Goal: Task Accomplishment & Management: Complete application form

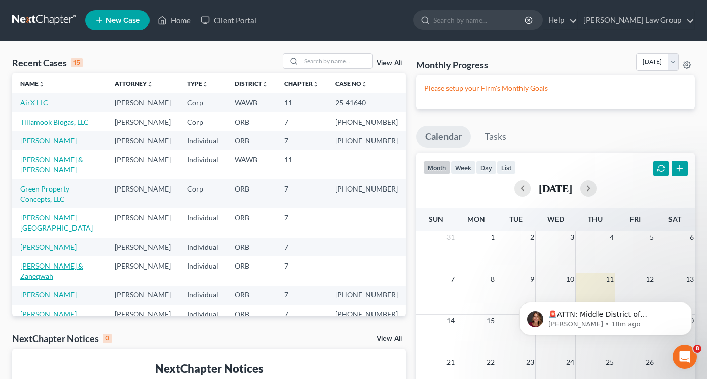
click at [52, 261] on link "[PERSON_NAME] & Zaneqwah" at bounding box center [51, 270] width 63 height 19
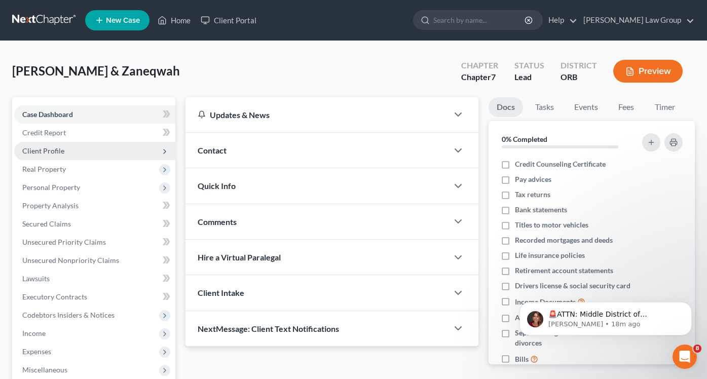
click at [64, 151] on span "Client Profile" at bounding box center [94, 151] width 161 height 18
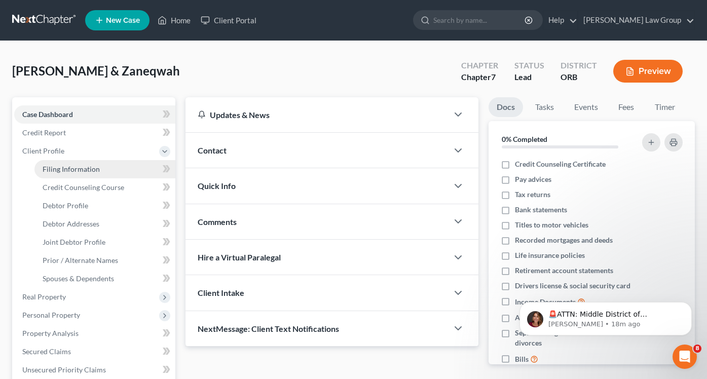
click at [71, 162] on link "Filing Information" at bounding box center [104, 169] width 141 height 18
select select "1"
select select "0"
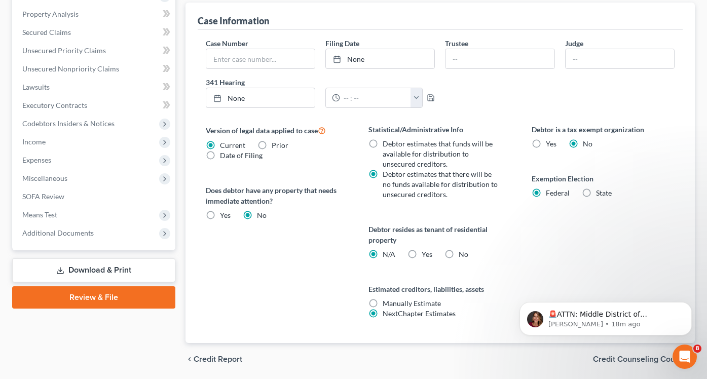
scroll to position [340, 0]
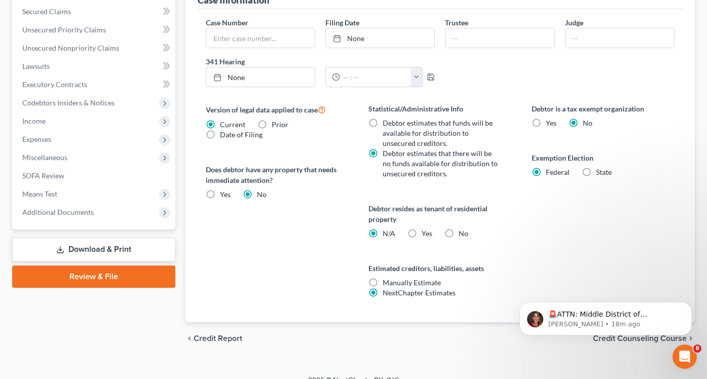
click at [422, 231] on label "Yes Yes" at bounding box center [427, 234] width 11 height 10
click at [426, 231] on input "Yes Yes" at bounding box center [429, 232] width 7 height 7
radio input "true"
radio input "false"
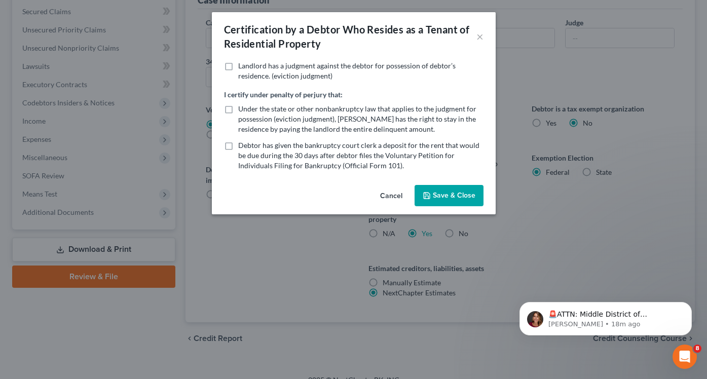
click at [454, 196] on button "Save & Close" at bounding box center [448, 195] width 69 height 21
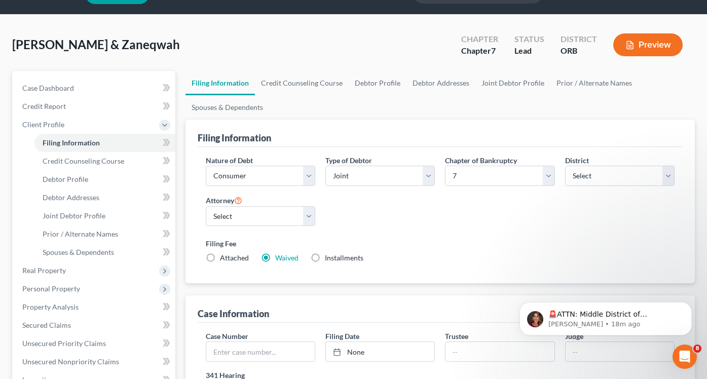
scroll to position [6, 0]
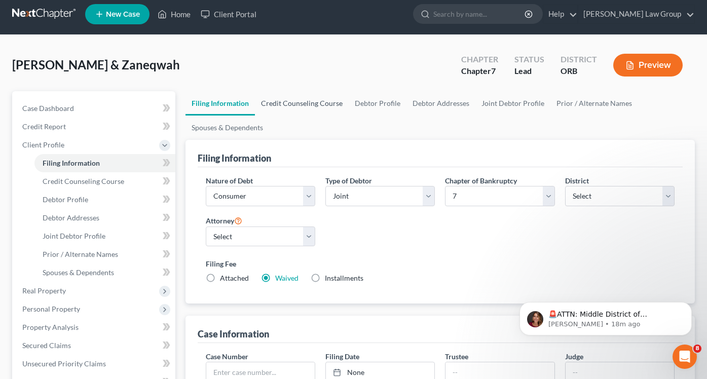
click at [320, 104] on link "Credit Counseling Course" at bounding box center [302, 103] width 94 height 24
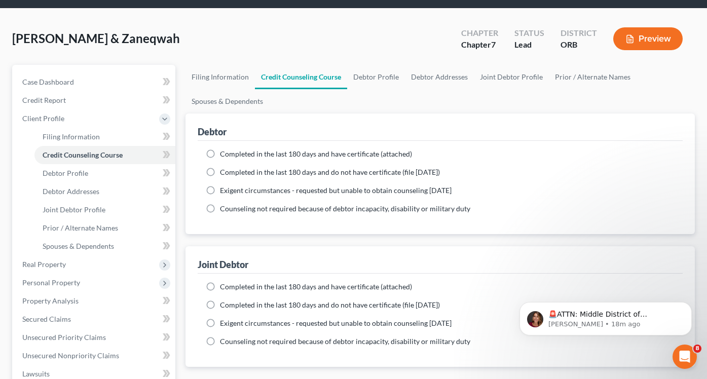
scroll to position [20, 0]
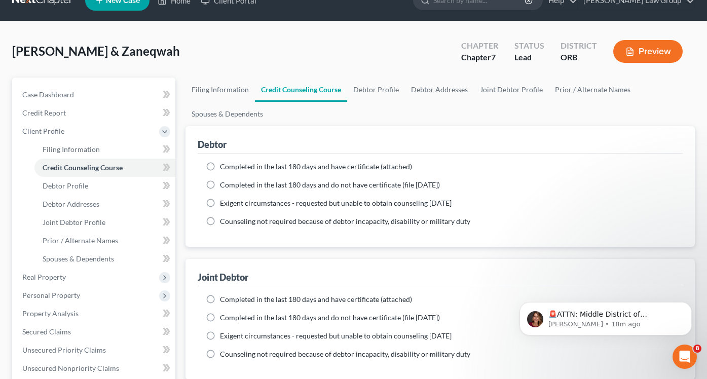
click at [370, 117] on ul "Filing Information Credit Counseling Course Debtor Profile Debtor Addresses Joi…" at bounding box center [439, 102] width 509 height 49
click at [374, 84] on link "Debtor Profile" at bounding box center [376, 90] width 58 height 24
select select "1"
select select "2"
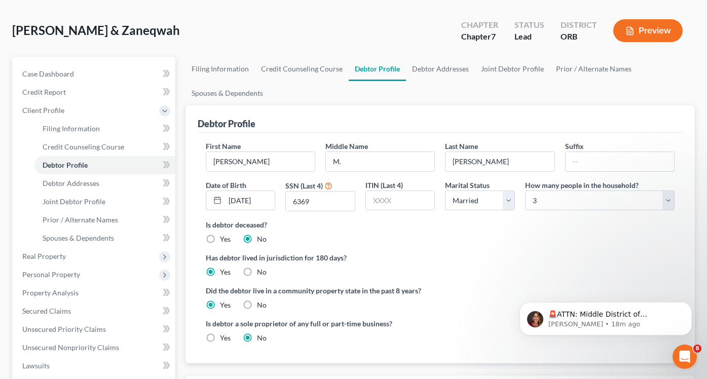
scroll to position [43, 0]
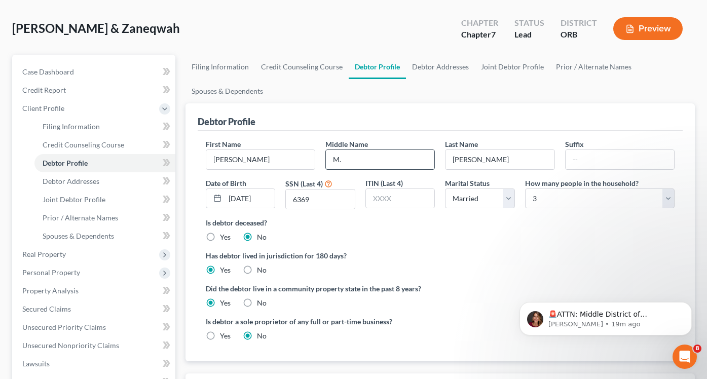
click at [367, 156] on input "M." at bounding box center [380, 159] width 108 height 19
paste input "arkieth"
type input "Markieth"
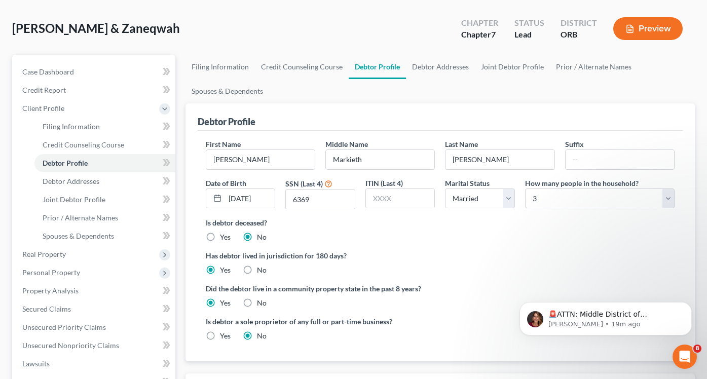
click at [417, 281] on ng-include "First Name [PERSON_NAME] Middle Name [PERSON_NAME] Last Name [PERSON_NAME] Suff…" at bounding box center [440, 244] width 469 height 210
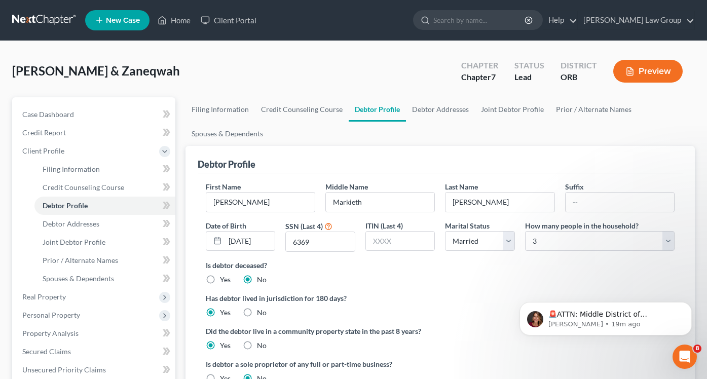
scroll to position [4, 0]
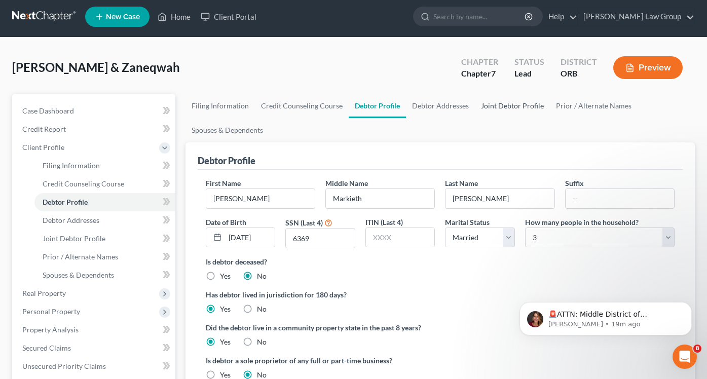
click at [486, 104] on link "Joint Debtor Profile" at bounding box center [512, 106] width 75 height 24
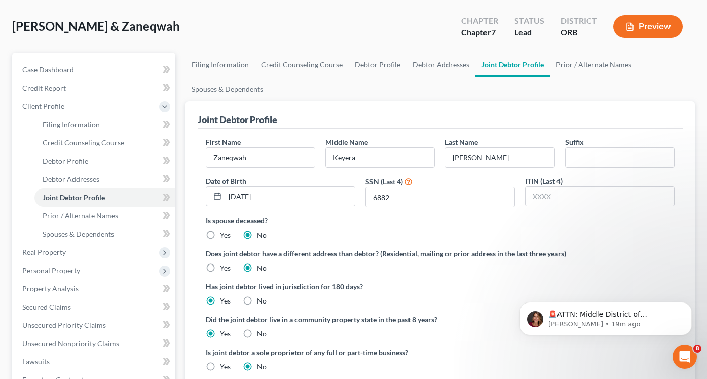
scroll to position [50, 0]
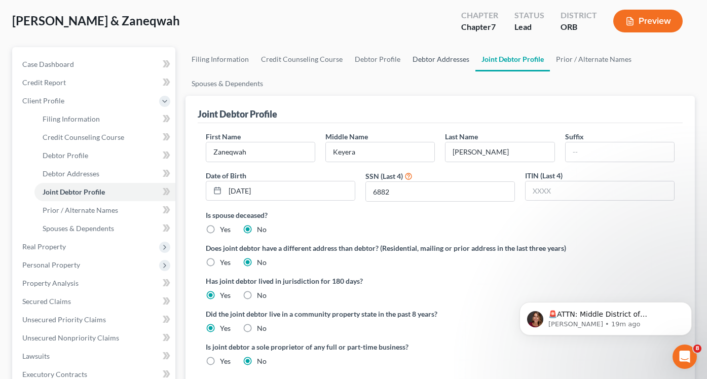
click at [434, 65] on link "Debtor Addresses" at bounding box center [440, 59] width 69 height 24
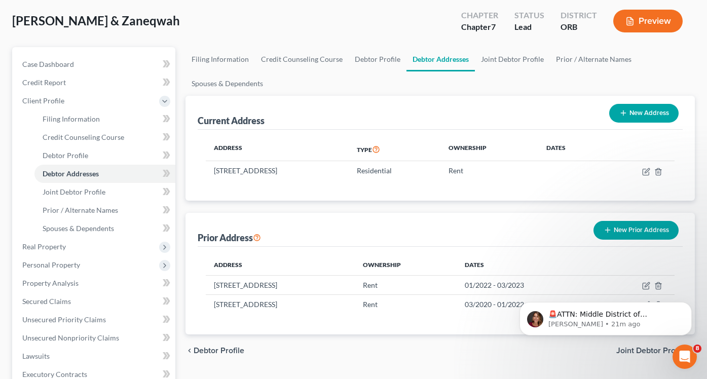
scroll to position [51, 0]
click at [574, 49] on link "Prior / Alternate Names" at bounding box center [594, 59] width 88 height 24
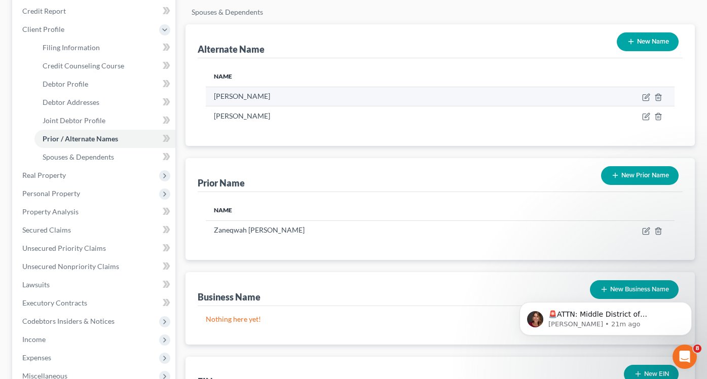
scroll to position [122, 0]
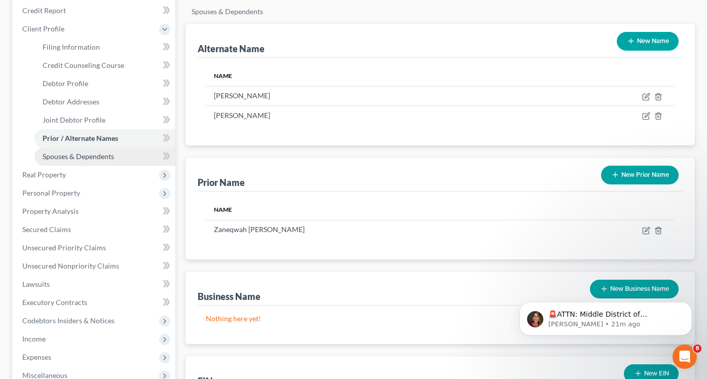
click at [97, 150] on link "Spouses & Dependents" at bounding box center [104, 156] width 141 height 18
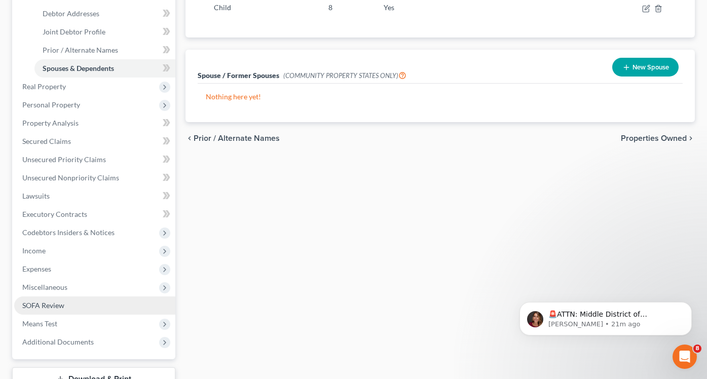
scroll to position [257, 0]
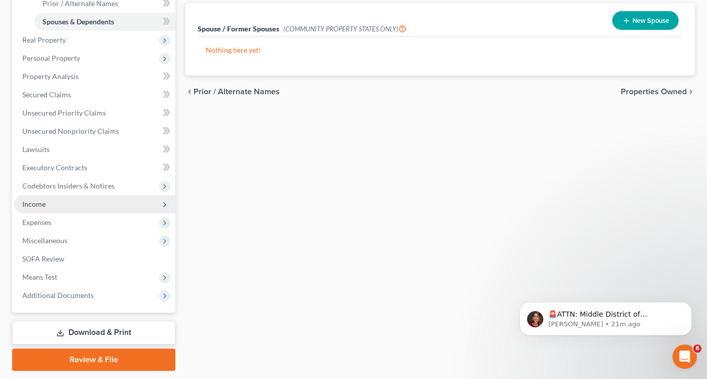
click at [84, 208] on span "Income" at bounding box center [94, 204] width 161 height 18
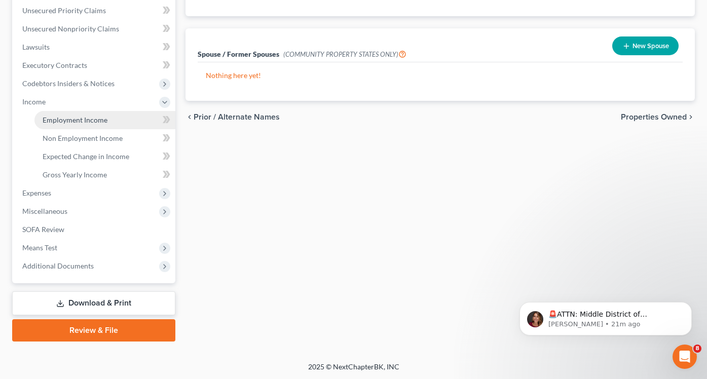
click at [105, 116] on span "Employment Income" at bounding box center [75, 120] width 65 height 9
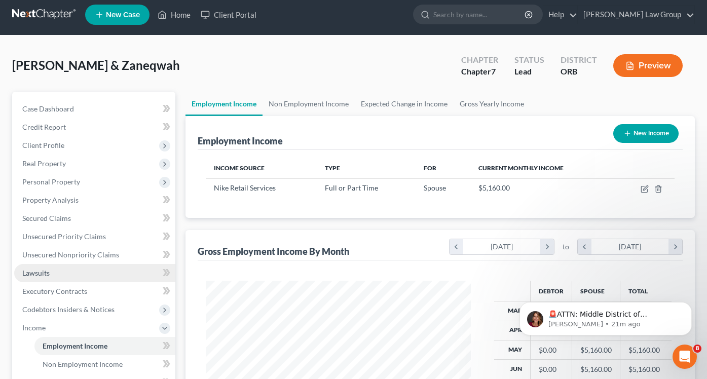
scroll to position [181, 285]
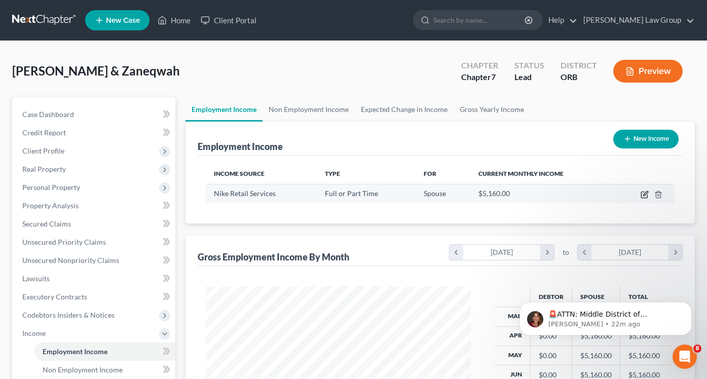
click at [642, 197] on icon "button" at bounding box center [644, 195] width 8 height 8
select select "0"
select select "38"
select select "3"
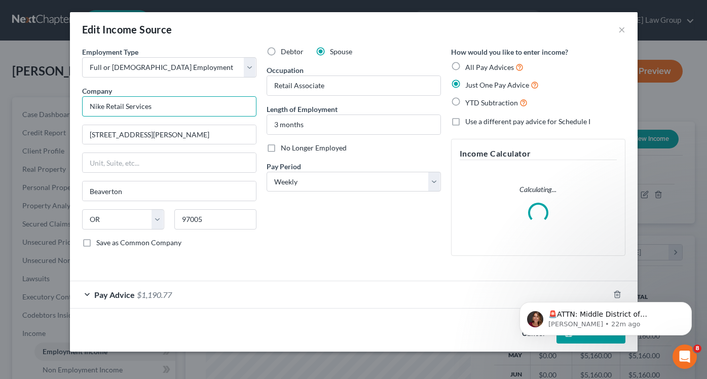
click at [170, 105] on input "Nike Retail Services" at bounding box center [169, 106] width 174 height 20
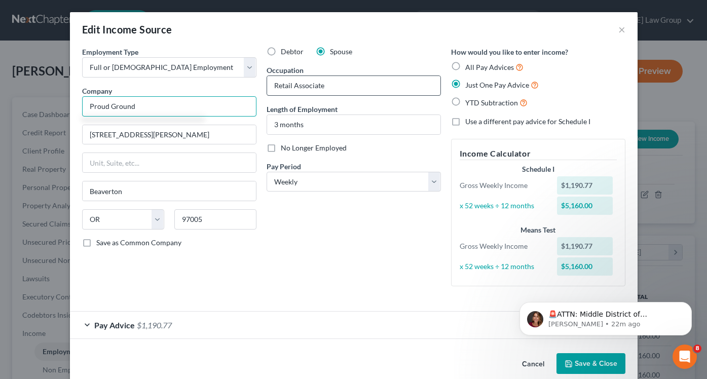
type input "Proud Ground"
click at [384, 80] on input "Retail Associate" at bounding box center [353, 85] width 173 height 19
type input "Homeownership Specialist"
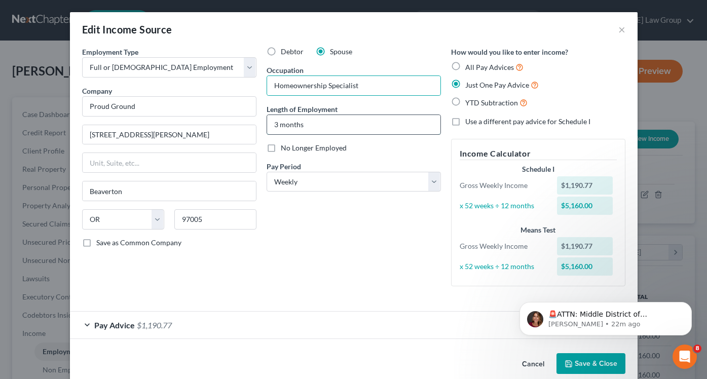
click at [283, 126] on input "3 months" at bounding box center [353, 124] width 173 height 19
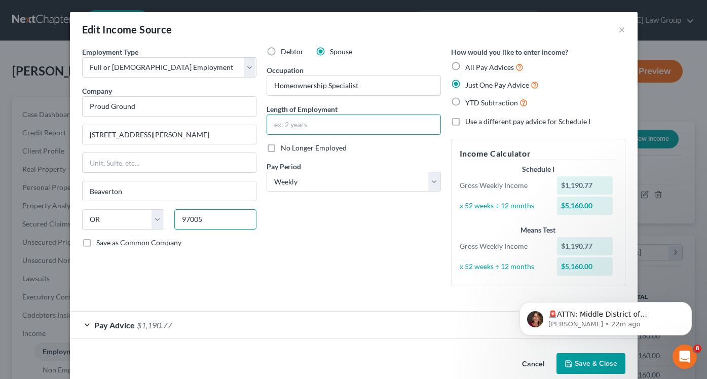
click at [210, 220] on input "97005" at bounding box center [215, 219] width 82 height 20
type input "97217"
click at [179, 166] on input "text" at bounding box center [169, 162] width 173 height 19
type input "[GEOGRAPHIC_DATA]"
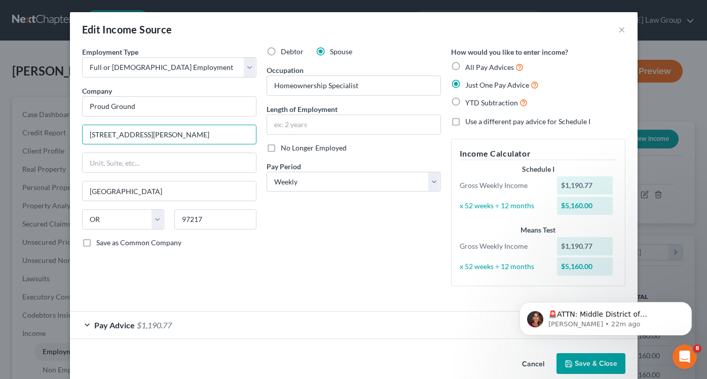
drag, startPoint x: 171, startPoint y: 133, endPoint x: 23, endPoint y: 151, distance: 148.5
click at [23, 151] on div "Edit Income Source × Employment Type * Select Full or [DEMOGRAPHIC_DATA] Employ…" at bounding box center [353, 189] width 707 height 379
paste input "[STREET_ADDRESS]"
click at [113, 140] on input "[STREET_ADDRESS][PERSON_NAME]" at bounding box center [169, 134] width 173 height 19
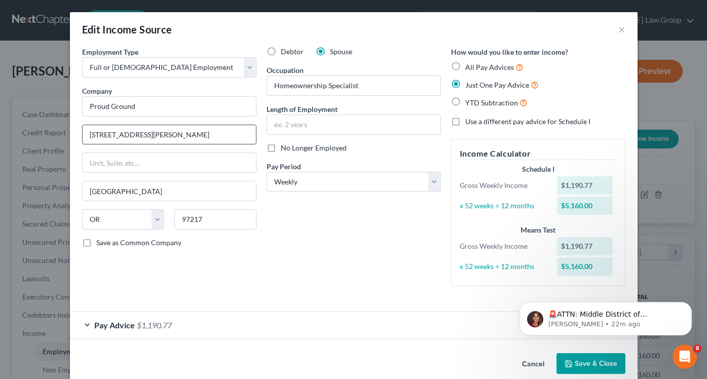
click at [113, 140] on input "[STREET_ADDRESS][PERSON_NAME]" at bounding box center [169, 134] width 173 height 19
paste input "text"
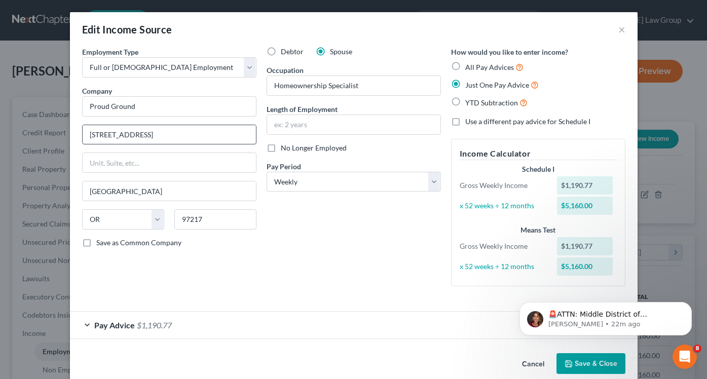
click at [126, 136] on input "[STREET_ADDRESS]" at bounding box center [169, 134] width 173 height 19
drag, startPoint x: 163, startPoint y: 137, endPoint x: 363, endPoint y: 136, distance: 200.1
click at [363, 136] on div "Employment Type * Select Full or [DEMOGRAPHIC_DATA] Employment Self Employment …" at bounding box center [353, 175] width 553 height 256
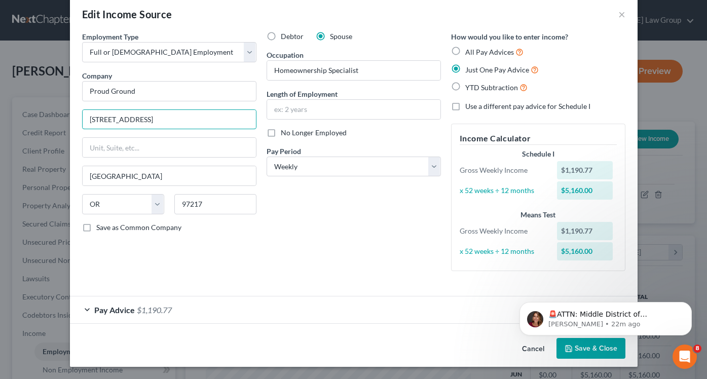
scroll to position [11, 0]
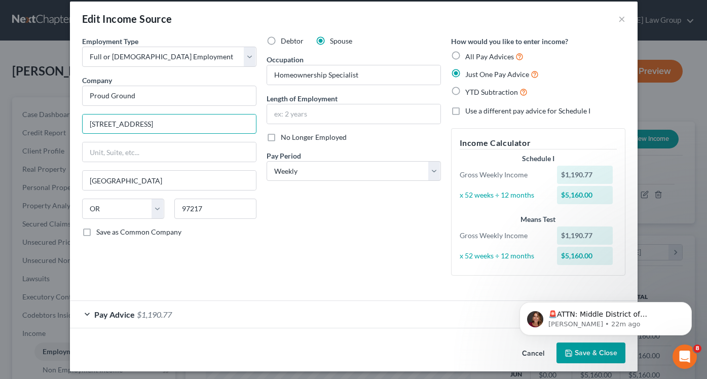
type input "[STREET_ADDRESS]"
click at [344, 224] on div "Debtor Spouse Occupation Homeownership Specialist Length of Employment No Longe…" at bounding box center [353, 160] width 184 height 248
click at [309, 313] on div "Pay Advice $1,190.77" at bounding box center [339, 314] width 539 height 27
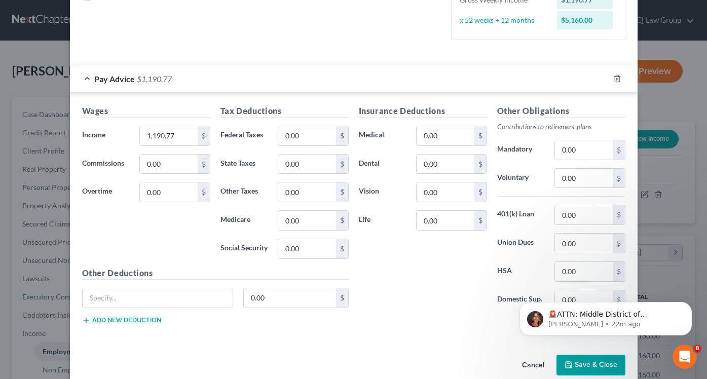
scroll to position [263, 0]
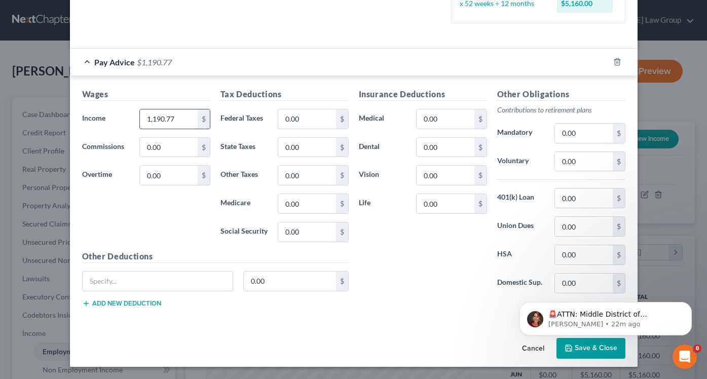
click at [172, 122] on input "1,190.77" at bounding box center [168, 118] width 57 height 19
type input "1"
click at [315, 269] on div "Other Deductions 0.00 $ Add new deduction" at bounding box center [215, 282] width 277 height 65
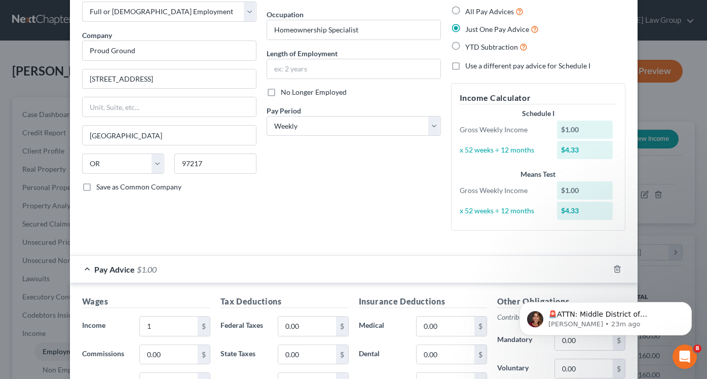
scroll to position [13, 0]
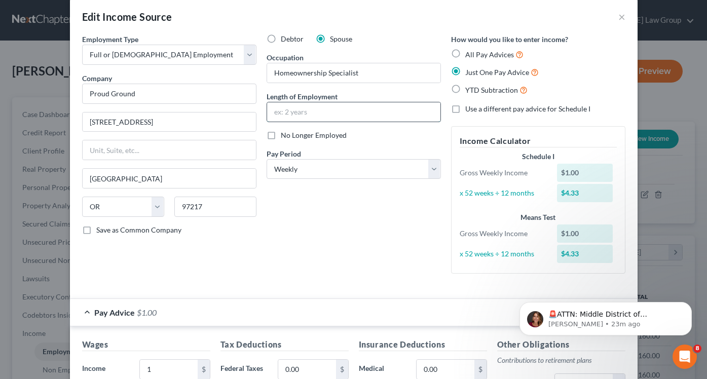
click at [295, 108] on input "text" at bounding box center [353, 111] width 173 height 19
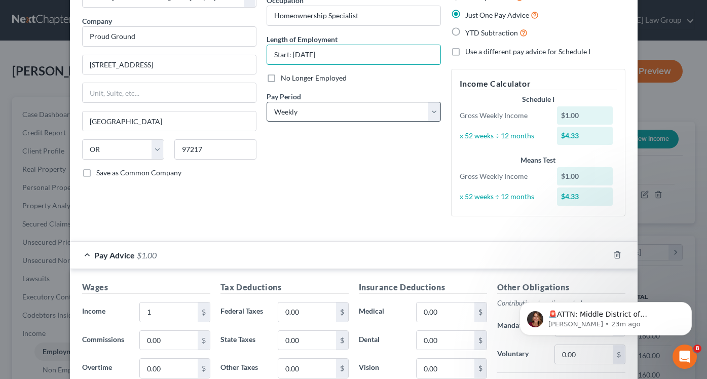
scroll to position [67, 0]
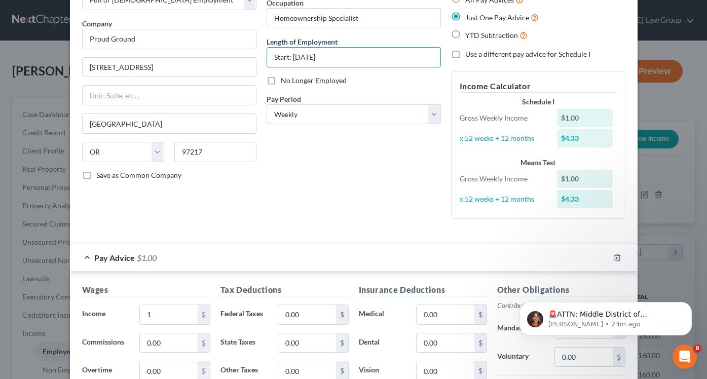
type input "Start: [DATE]"
click at [333, 136] on div "Debtor Spouse Occupation Homeownership Specialist Length of Employment Start: […" at bounding box center [353, 103] width 184 height 248
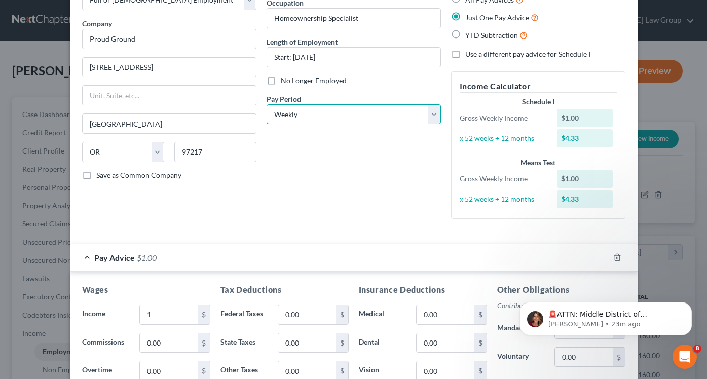
click at [333, 112] on select "Select Monthly Twice Monthly Every Other Week Weekly" at bounding box center [354, 114] width 174 height 20
select select "1"
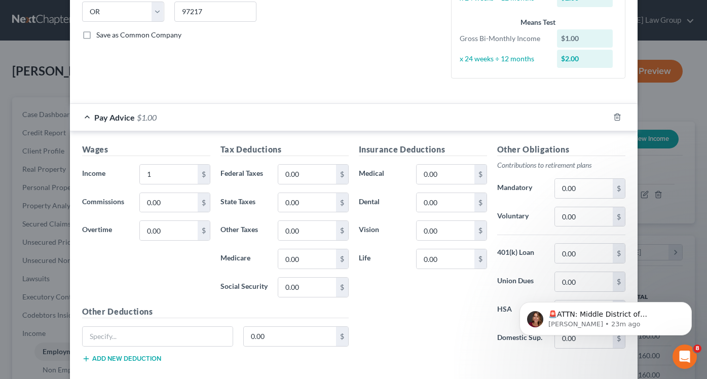
scroll to position [229, 0]
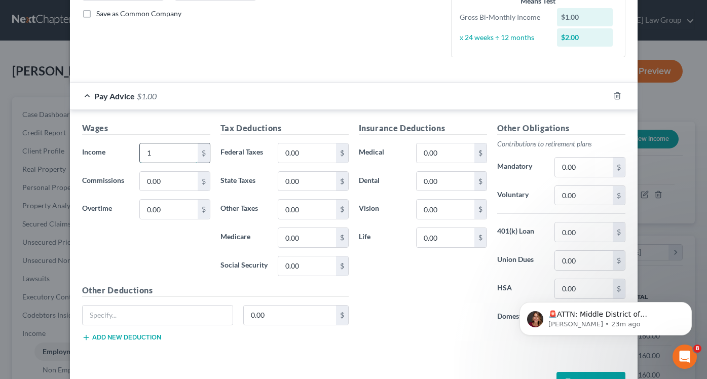
click at [168, 148] on input "1" at bounding box center [168, 152] width 57 height 19
type input "1,700"
click at [165, 180] on input "0.00" at bounding box center [168, 181] width 57 height 19
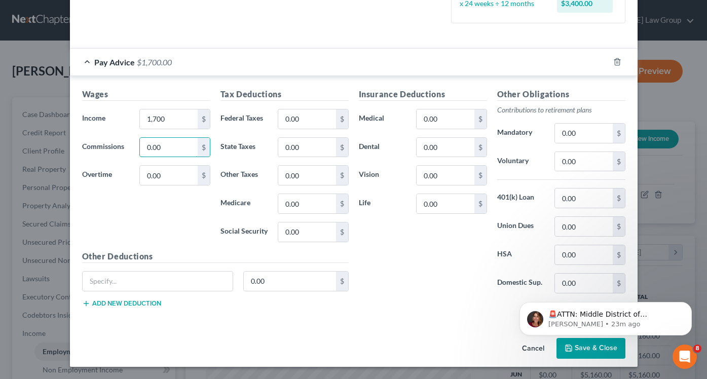
scroll to position [262, 0]
click at [685, 357] on icon "Open Intercom Messenger" at bounding box center [683, 355] width 17 height 17
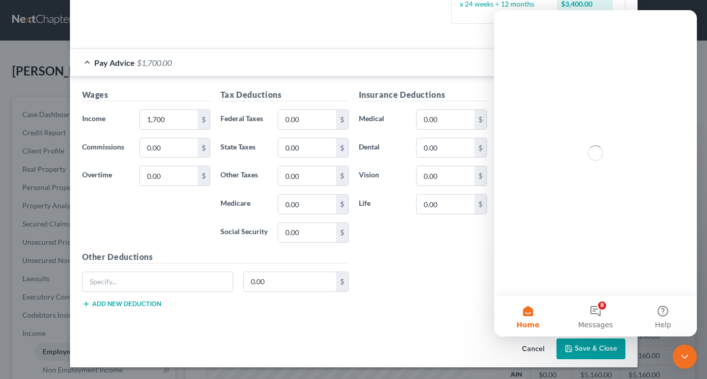
scroll to position [0, 0]
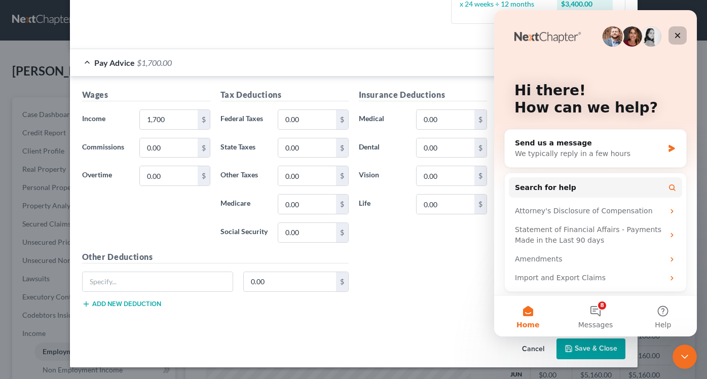
click at [674, 36] on icon "Close" at bounding box center [677, 35] width 8 height 8
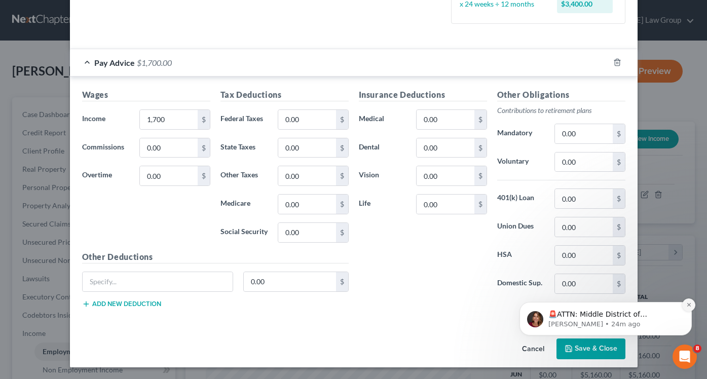
click at [688, 306] on icon "Dismiss notification" at bounding box center [689, 305] width 6 height 6
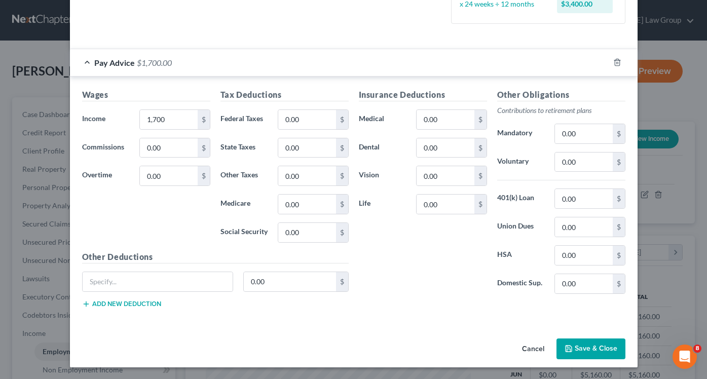
scroll to position [263, 0]
click at [587, 342] on button "Save & Close" at bounding box center [590, 348] width 69 height 21
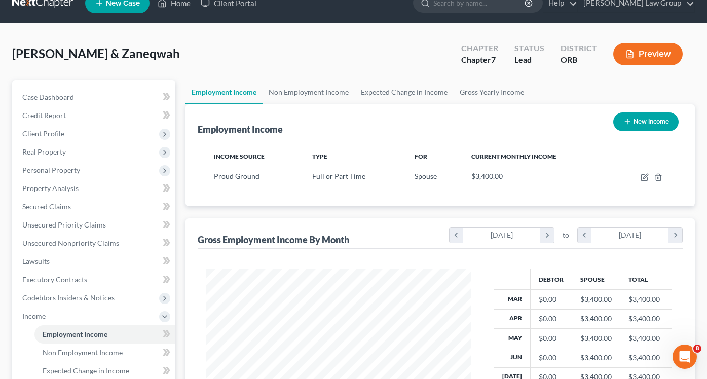
scroll to position [28, 0]
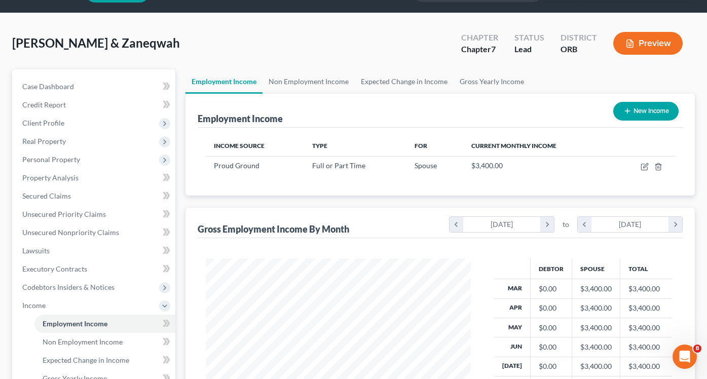
click at [635, 106] on button "New Income" at bounding box center [645, 111] width 65 height 19
select select "0"
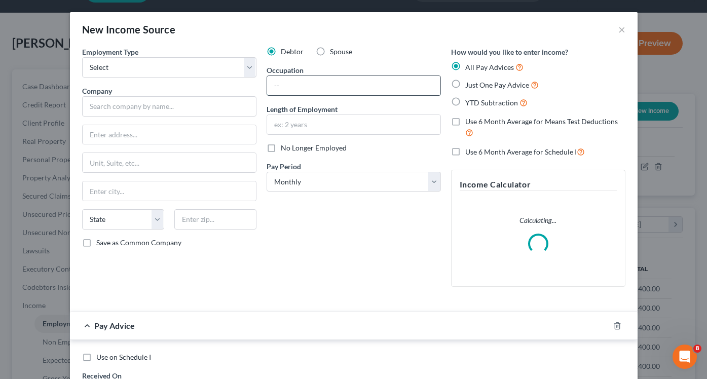
click at [295, 90] on input "text" at bounding box center [353, 85] width 173 height 19
type input "Self-Employed Ride Share Driver"
click at [293, 125] on input "text" at bounding box center [353, 124] width 173 height 19
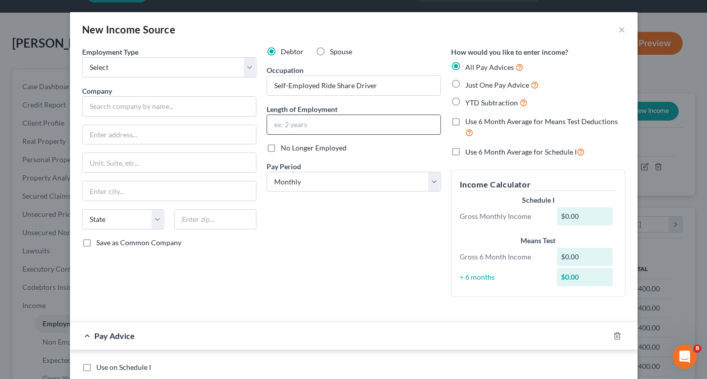
type input "F"
type input "Less than One Year - Income is Estimated."
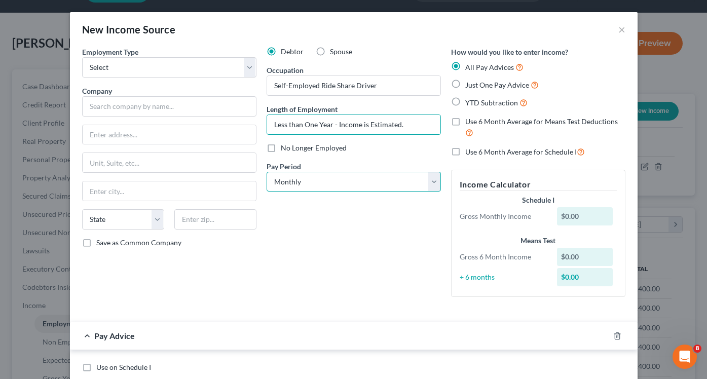
click at [338, 178] on select "Select Monthly Twice Monthly Every Other Week Weekly" at bounding box center [354, 182] width 174 height 20
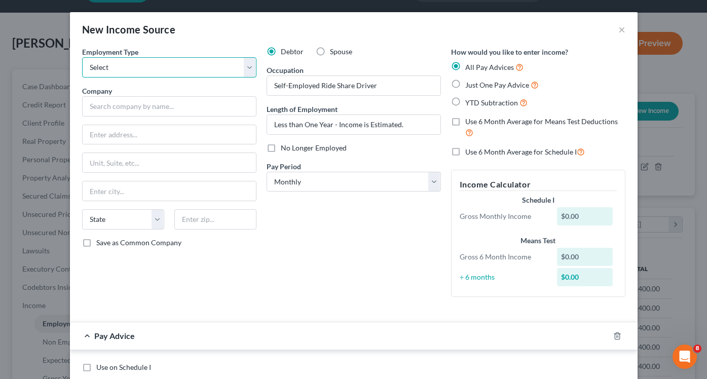
click at [217, 69] on select "Select Full or [DEMOGRAPHIC_DATA] Employment Self Employment" at bounding box center [169, 67] width 174 height 20
select select "1"
click at [392, 170] on div "Pay Period * Select Monthly Twice Monthly Every Other Week Weekly" at bounding box center [354, 176] width 174 height 31
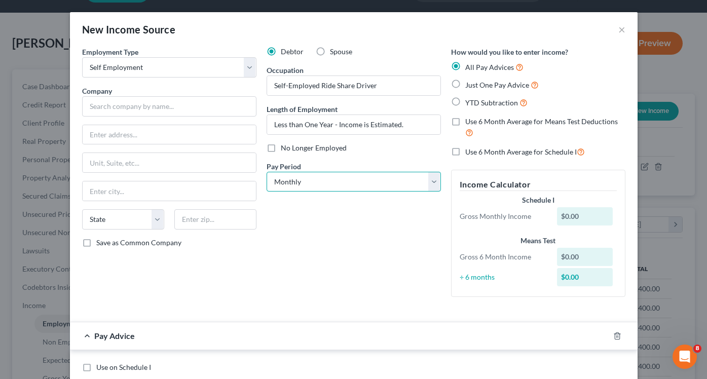
click at [392, 182] on select "Select Monthly Twice Monthly Every Other Week Weekly" at bounding box center [354, 182] width 174 height 20
click at [371, 182] on select "Select Monthly Twice Monthly Every Other Week Weekly" at bounding box center [354, 182] width 174 height 20
select select "3"
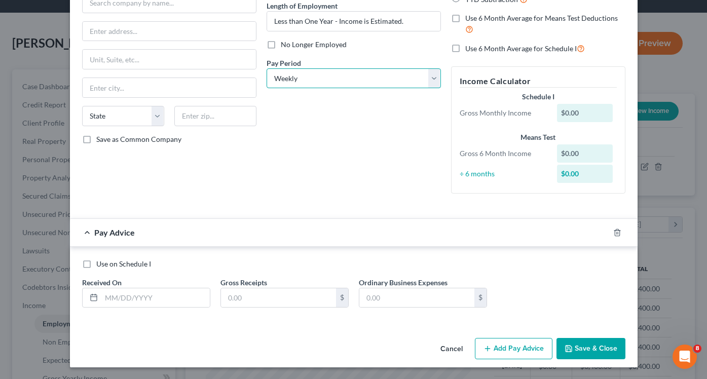
scroll to position [104, 0]
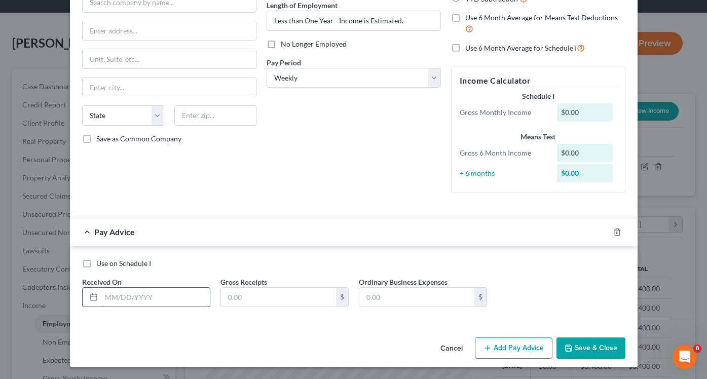
click at [180, 292] on input "text" at bounding box center [155, 297] width 108 height 19
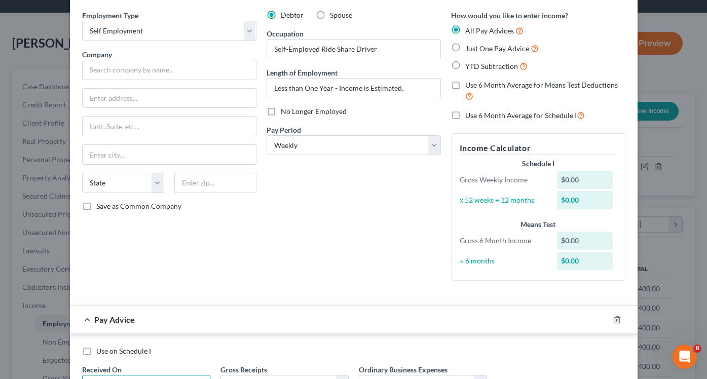
scroll to position [0, 0]
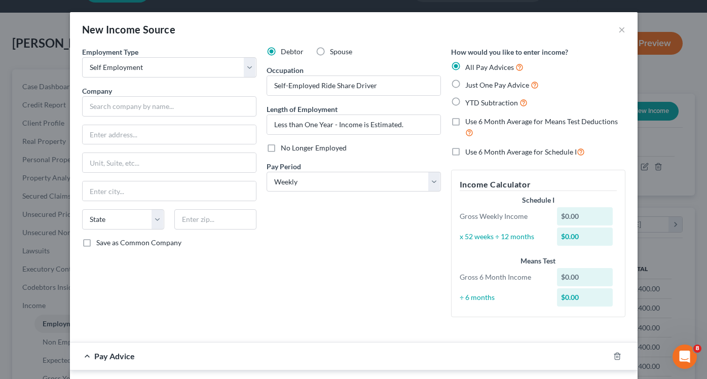
click at [465, 87] on label "Just One Pay Advice" at bounding box center [501, 85] width 73 height 12
click at [469, 86] on input "Just One Pay Advice" at bounding box center [472, 82] width 7 height 7
radio input "true"
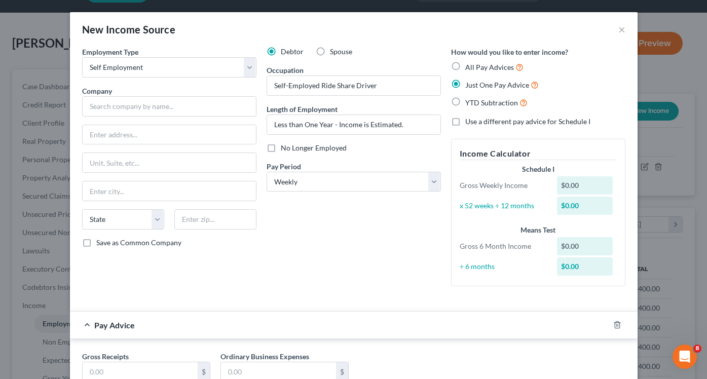
scroll to position [74, 0]
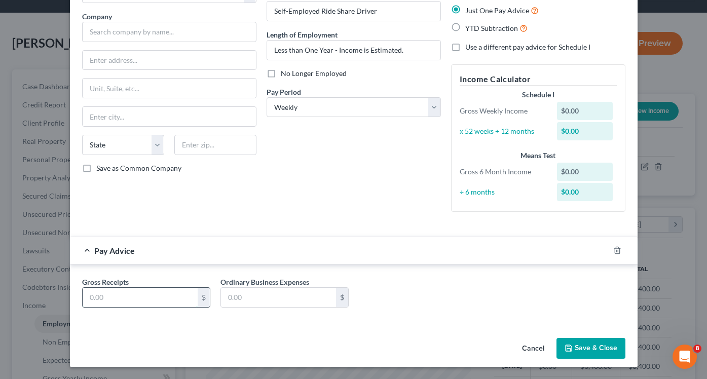
click at [135, 300] on input "text" at bounding box center [140, 297] width 115 height 19
type input "1,000"
click at [226, 154] on input "text" at bounding box center [215, 145] width 82 height 20
click at [416, 45] on input "Less than One Year - Income is Estimated." at bounding box center [353, 50] width 173 height 19
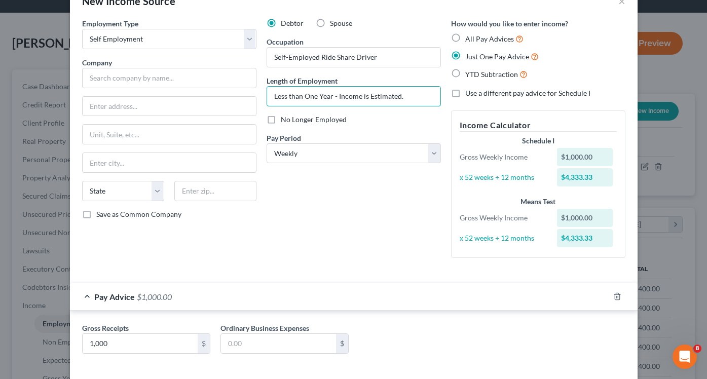
scroll to position [27, 0]
click at [243, 42] on select "Select Full or [DEMOGRAPHIC_DATA] Employment Self Employment" at bounding box center [169, 40] width 174 height 20
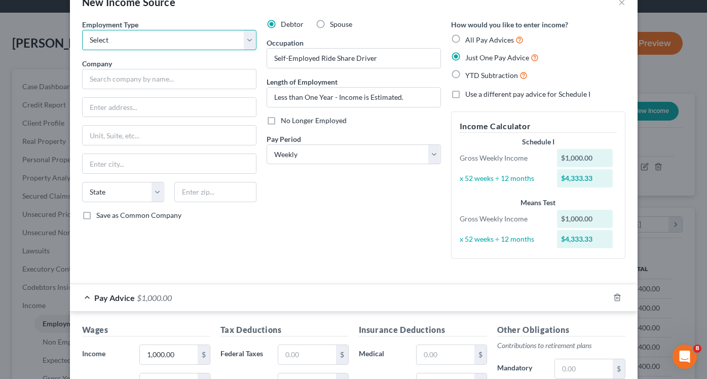
click at [228, 42] on select "Select Full or [DEMOGRAPHIC_DATA] Employment Self Employment" at bounding box center [169, 40] width 174 height 20
select select "0"
click at [177, 82] on input "text" at bounding box center [169, 79] width 174 height 20
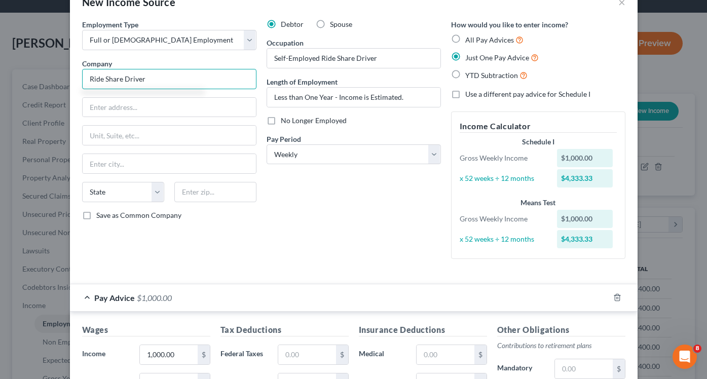
type input "Ride Share Driver"
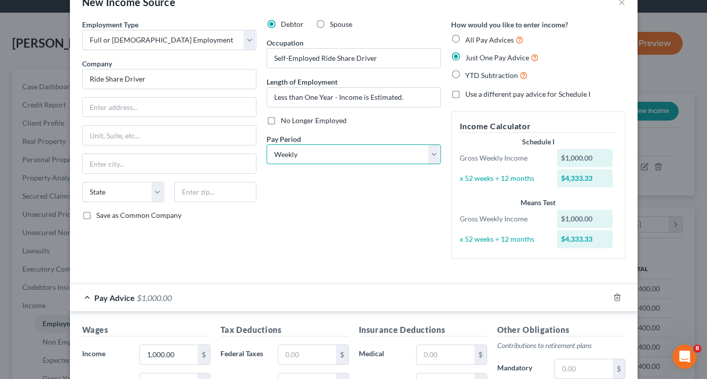
click at [306, 154] on select "Select Monthly Twice Monthly Every Other Week Weekly" at bounding box center [354, 154] width 174 height 20
select select "0"
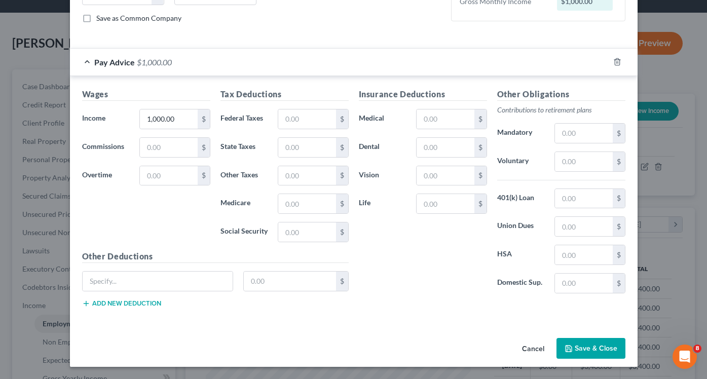
scroll to position [224, 0]
click at [588, 340] on button "Save & Close" at bounding box center [590, 348] width 69 height 21
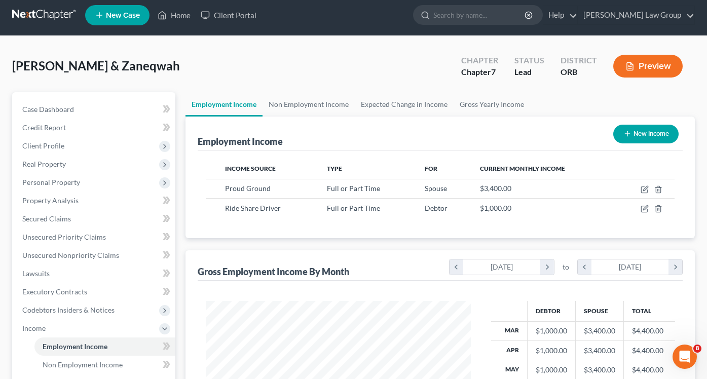
scroll to position [4, 0]
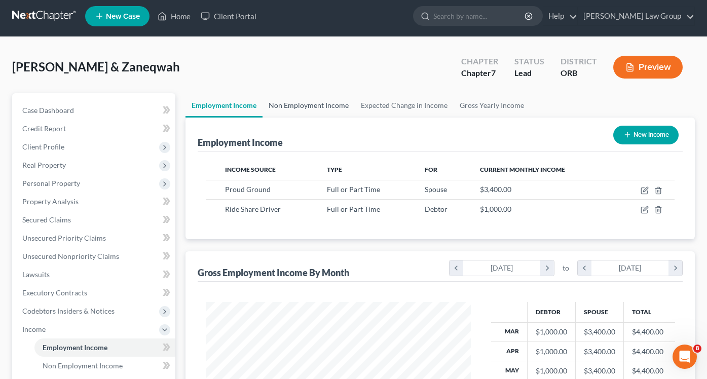
click at [303, 117] on link "Non Employment Income" at bounding box center [308, 105] width 92 height 24
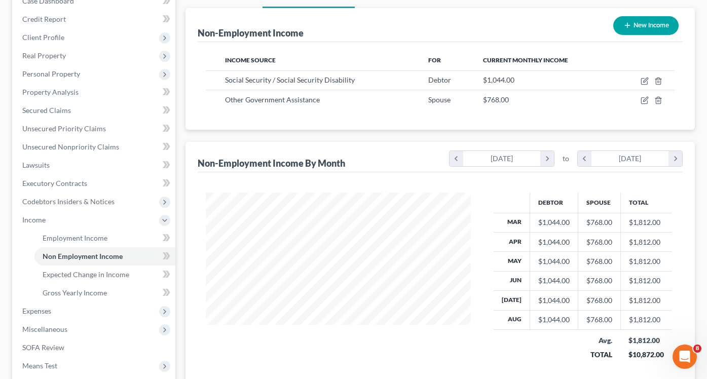
scroll to position [109, 0]
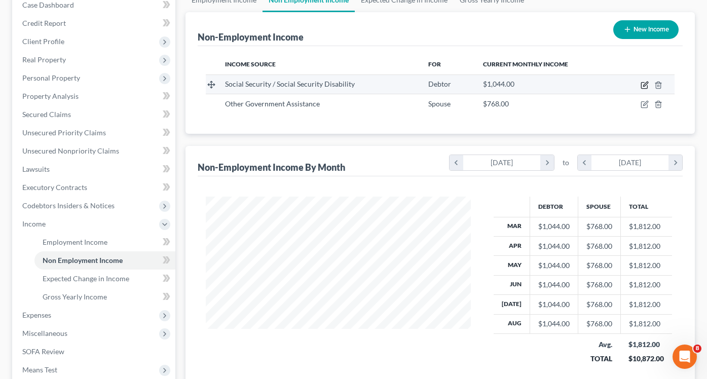
click at [647, 84] on icon "button" at bounding box center [644, 85] width 8 height 8
select select "4"
select select "0"
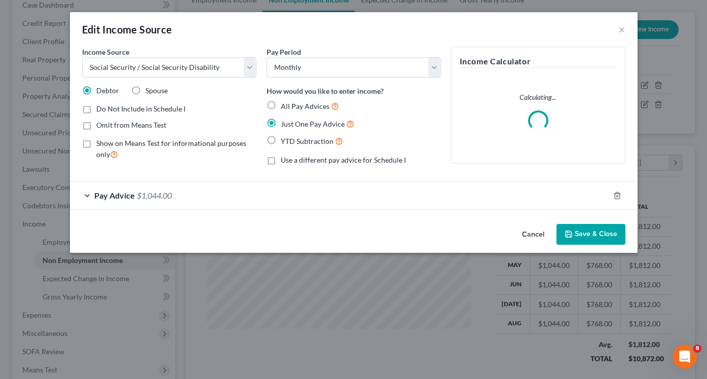
click at [167, 190] on div "Pay Advice $1,044.00" at bounding box center [339, 195] width 539 height 27
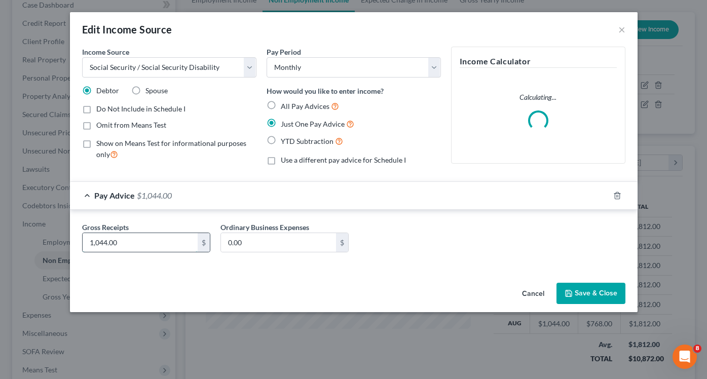
click at [127, 247] on input "1,044.00" at bounding box center [140, 242] width 115 height 19
type input "1,083"
click at [576, 289] on button "Save & Close" at bounding box center [590, 293] width 69 height 21
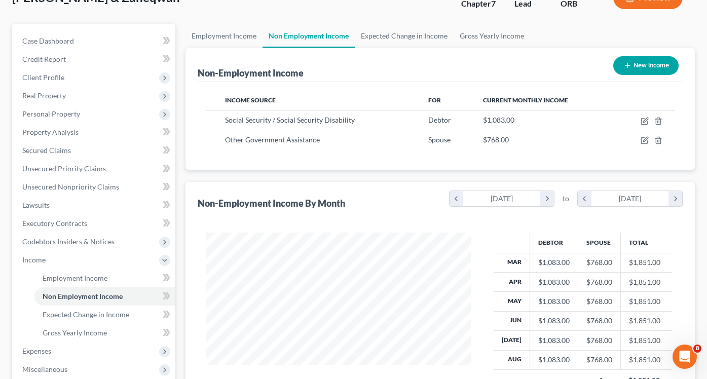
scroll to position [73, 0]
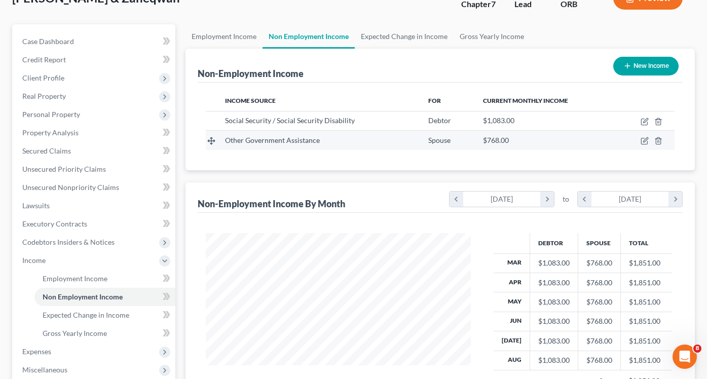
click at [371, 145] on td "Other Government Assistance" at bounding box center [318, 140] width 203 height 19
click at [659, 141] on line "button" at bounding box center [659, 142] width 0 height 2
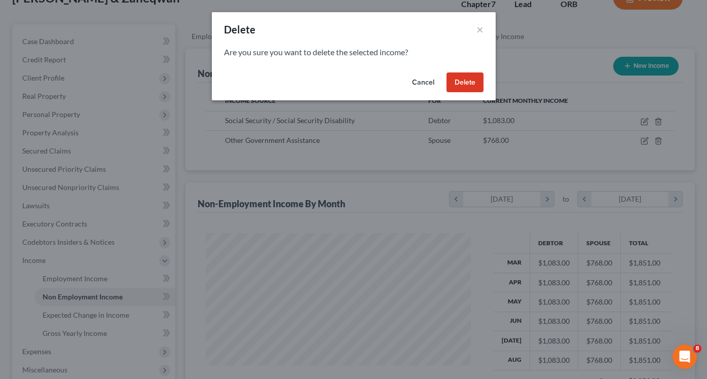
click at [468, 81] on button "Delete" at bounding box center [464, 82] width 37 height 20
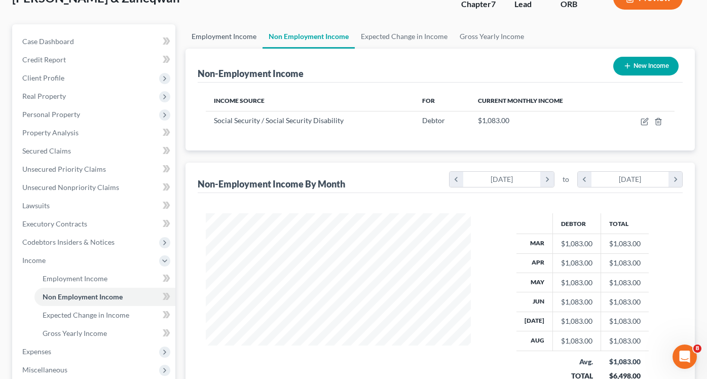
click at [233, 34] on link "Employment Income" at bounding box center [223, 36] width 77 height 24
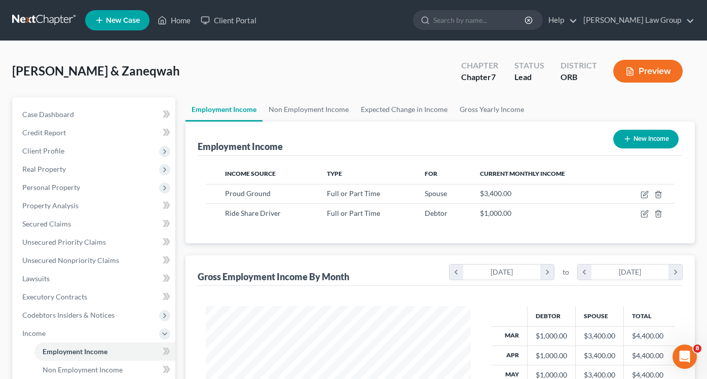
scroll to position [181, 285]
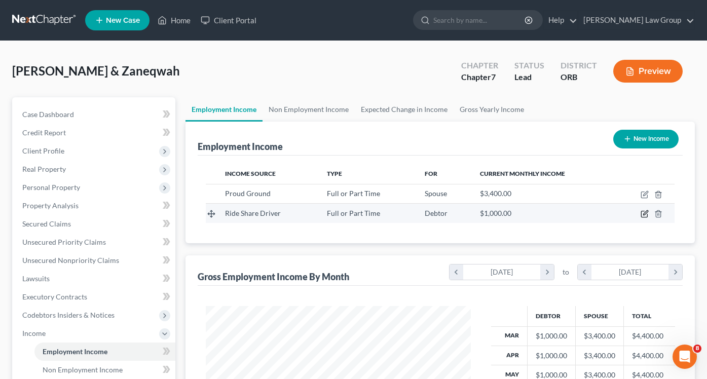
click at [645, 213] on icon "button" at bounding box center [644, 214] width 8 height 8
select select "0"
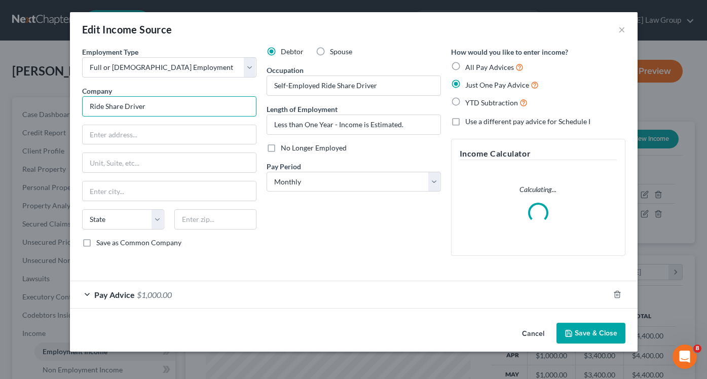
click at [147, 102] on input "Ride Share Driver" at bounding box center [169, 106] width 174 height 20
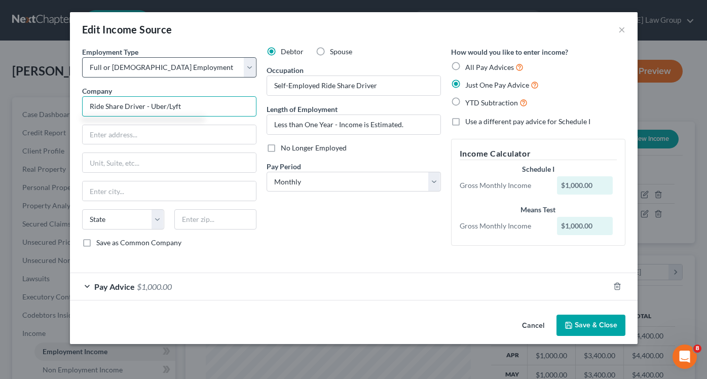
type input "Ride Share Driver - Uber/Lyft"
click at [154, 74] on select "Select Full or [DEMOGRAPHIC_DATA] Employment Self Employment" at bounding box center [169, 67] width 174 height 20
select select "1"
click at [202, 105] on input "Ride Share Driver - Uber/Lyft" at bounding box center [169, 106] width 174 height 20
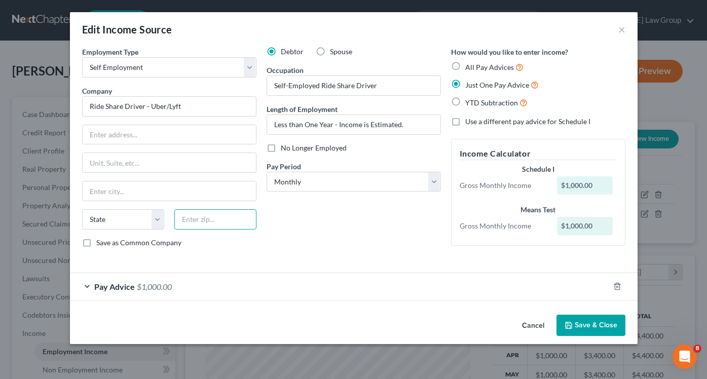
click at [212, 220] on input "text" at bounding box center [215, 219] width 82 height 20
type input "97201"
click at [146, 119] on div "Employment Type * Select Full or [DEMOGRAPHIC_DATA] Employment Self Employment …" at bounding box center [169, 151] width 184 height 209
type input "[GEOGRAPHIC_DATA]"
select select "38"
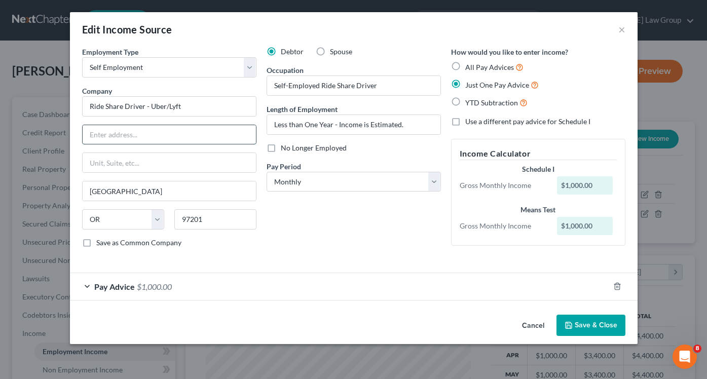
click at [146, 129] on input "text" at bounding box center [169, 134] width 173 height 19
paste input "[STREET_ADDRESS]"
click at [121, 134] on input "[STREET_ADDRESS]" at bounding box center [169, 134] width 173 height 19
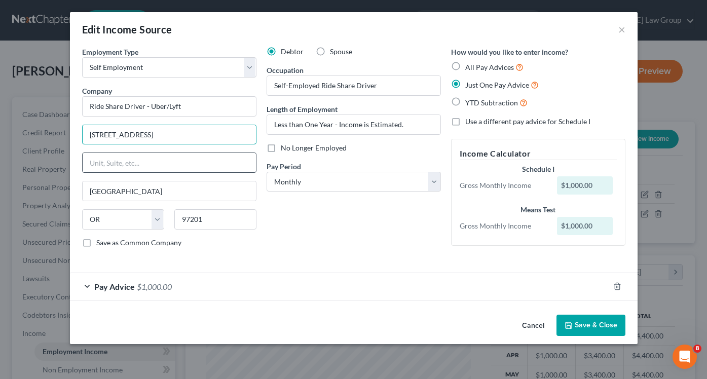
type input "[STREET_ADDRESS]"
click at [130, 165] on input "text" at bounding box center [169, 162] width 173 height 19
type input "Apt. 539"
drag, startPoint x: 144, startPoint y: 137, endPoint x: 481, endPoint y: 155, distance: 336.9
click at [481, 155] on div "Employment Type * Select Full or [DEMOGRAPHIC_DATA] Employment Self Employment …" at bounding box center [353, 156] width 553 height 218
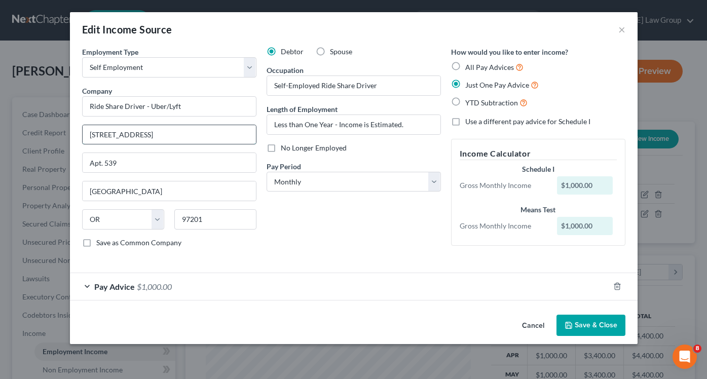
click at [119, 136] on input "[STREET_ADDRESS]" at bounding box center [169, 134] width 173 height 19
click at [165, 128] on input "[STREET_ADDRESS]" at bounding box center [169, 134] width 173 height 19
click at [165, 134] on input "[STREET_ADDRESS]" at bounding box center [169, 134] width 173 height 19
type input "[STREET_ADDRESS]"
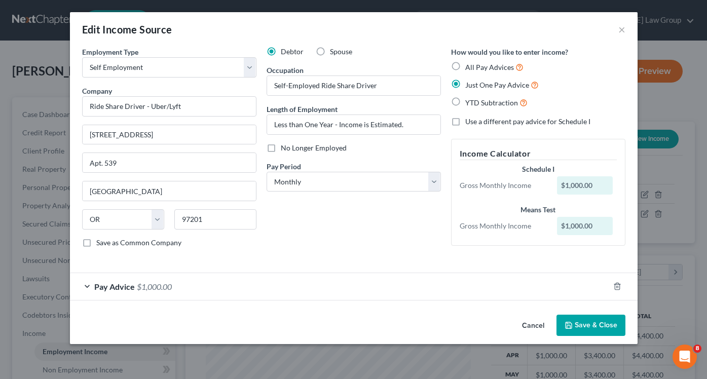
click at [589, 322] on button "Save & Close" at bounding box center [590, 325] width 69 height 21
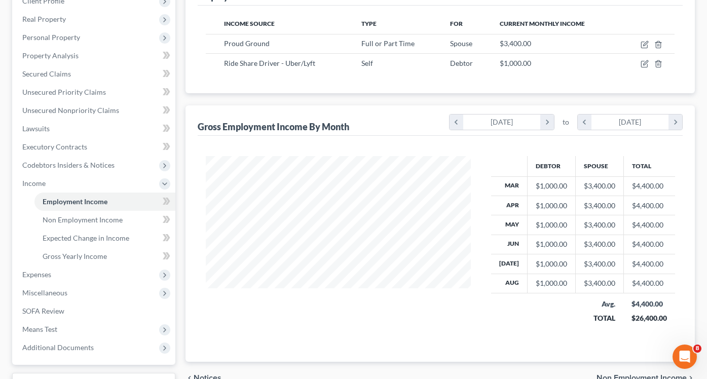
scroll to position [148, 0]
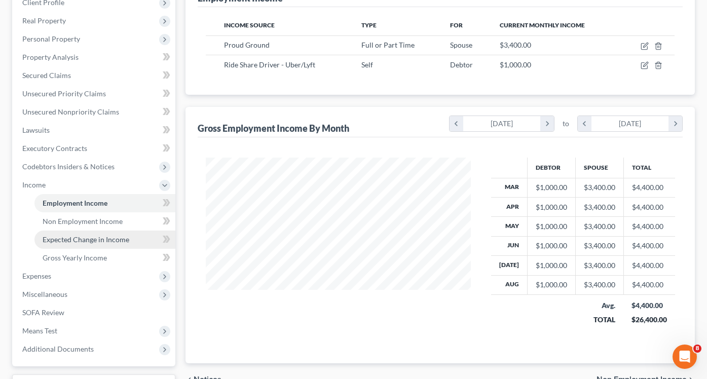
click at [96, 238] on span "Expected Change in Income" at bounding box center [86, 239] width 87 height 9
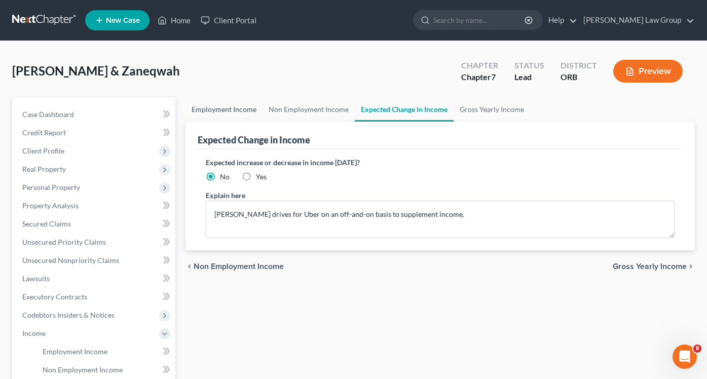
click at [232, 116] on link "Employment Income" at bounding box center [223, 109] width 77 height 24
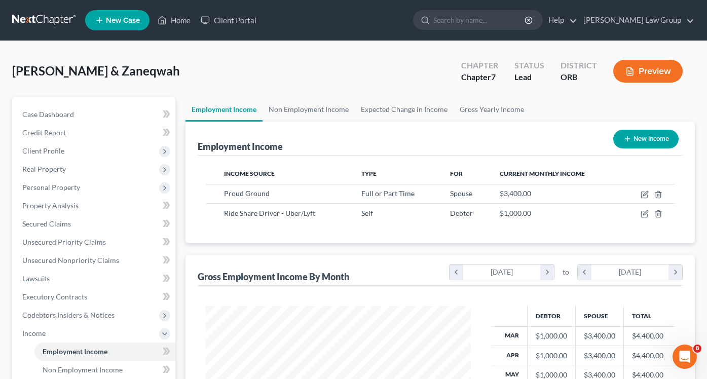
scroll to position [181, 285]
click at [468, 106] on link "Gross Yearly Income" at bounding box center [491, 109] width 77 height 24
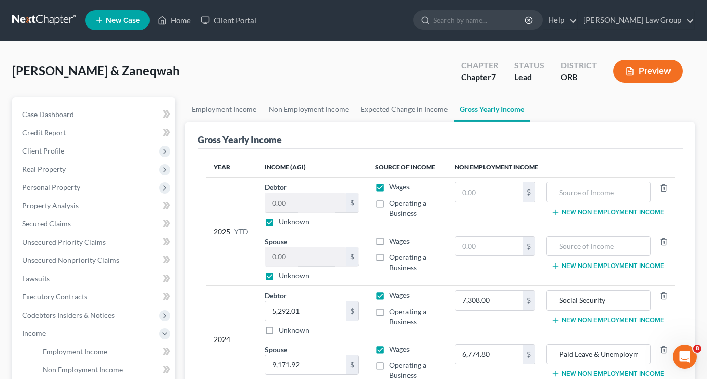
click at [389, 185] on label "Wages" at bounding box center [399, 187] width 20 height 10
click at [393, 185] on input "Wages" at bounding box center [396, 185] width 7 height 7
click at [389, 185] on label "Wages" at bounding box center [399, 187] width 20 height 10
click at [393, 185] on input "Wages" at bounding box center [396, 185] width 7 height 7
checkbox input "true"
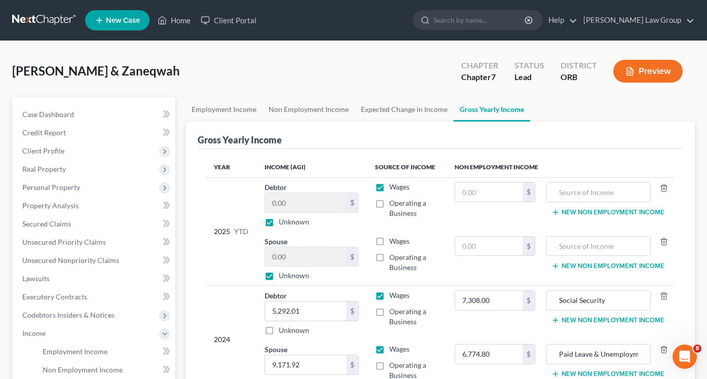
click at [279, 220] on label "Unknown" at bounding box center [294, 222] width 30 height 10
click at [283, 220] on input "Unknown" at bounding box center [286, 220] width 7 height 7
checkbox input "false"
click at [279, 275] on label "Unknown" at bounding box center [294, 276] width 30 height 10
click at [283, 275] on input "Unknown" at bounding box center [286, 274] width 7 height 7
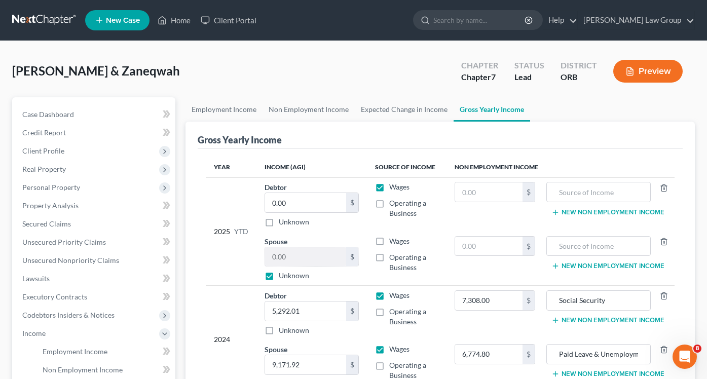
checkbox input "false"
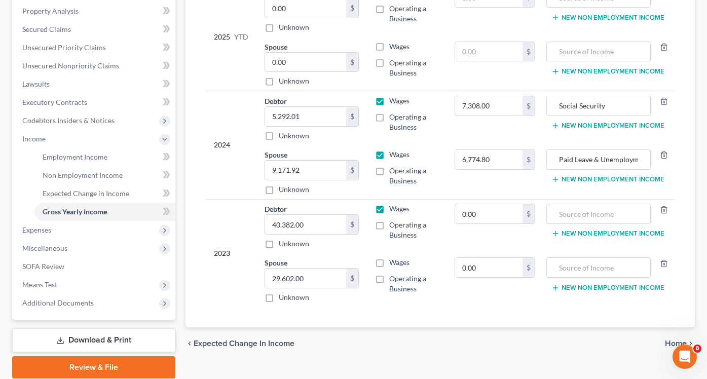
scroll to position [194, 0]
drag, startPoint x: 317, startPoint y: 170, endPoint x: 175, endPoint y: 172, distance: 141.9
click at [175, 172] on div "Petition Navigation Case Dashboard Payments Invoices Payments Payments Credit R…" at bounding box center [353, 141] width 693 height 476
drag, startPoint x: 311, startPoint y: 116, endPoint x: 209, endPoint y: 115, distance: 102.4
click at [209, 115] on tr "2024 Debtor 5,292.01 $ Unknown Balance Undetermined 5,292.01 $ Unknown Wages Op…" at bounding box center [440, 119] width 469 height 54
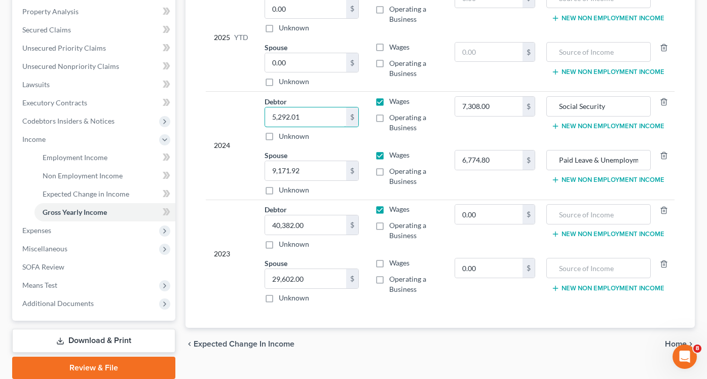
drag, startPoint x: 333, startPoint y: 118, endPoint x: 234, endPoint y: 117, distance: 99.3
click at [234, 118] on tr "2024 Debtor 5,292.01 $ Unknown Balance Undetermined 5,292.01 $ Unknown Wages Op…" at bounding box center [440, 119] width 469 height 54
type input "8,197"
click at [290, 169] on input "9,171.92" at bounding box center [305, 170] width 81 height 19
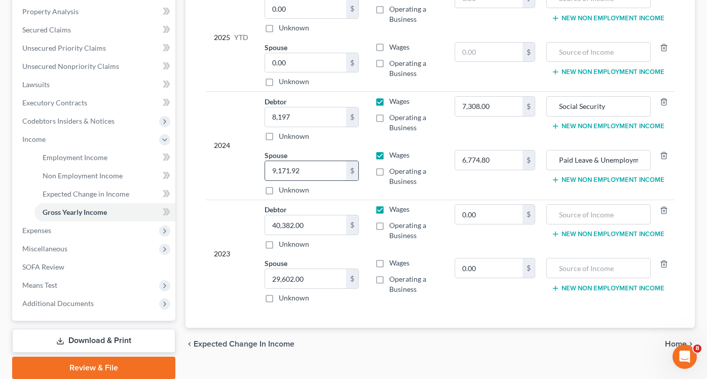
click at [290, 169] on input "9,171.92" at bounding box center [305, 170] width 81 height 19
click at [285, 62] on input "0.00" at bounding box center [305, 62] width 81 height 19
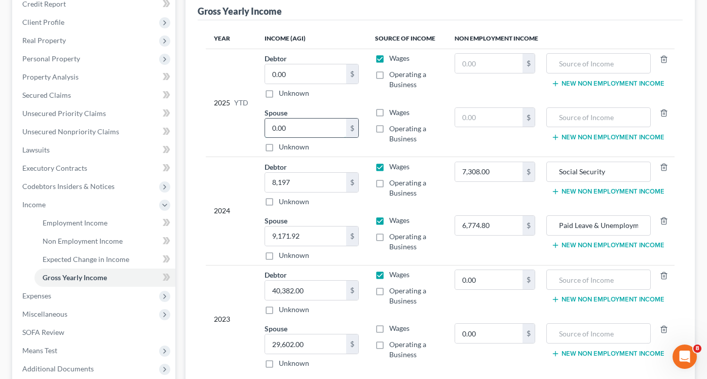
scroll to position [121, 0]
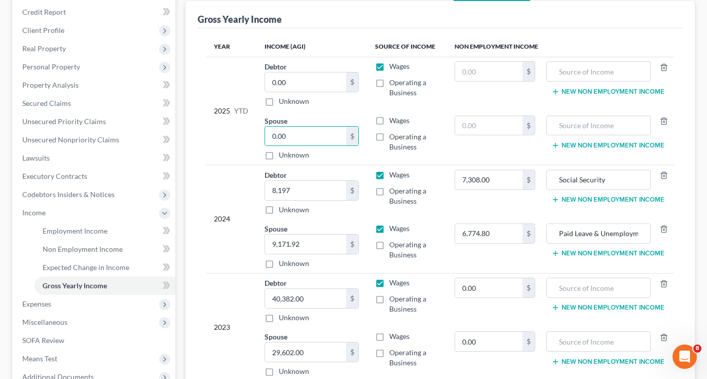
click at [389, 118] on label "Wages" at bounding box center [399, 121] width 20 height 10
click at [393, 118] on input "Wages" at bounding box center [396, 119] width 7 height 7
checkbox input "true"
click at [389, 66] on label "Wages" at bounding box center [399, 66] width 20 height 10
click at [393, 66] on input "Wages" at bounding box center [396, 64] width 7 height 7
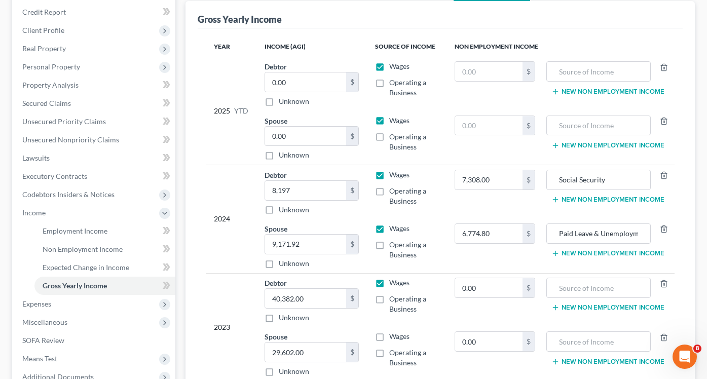
checkbox input "false"
click at [332, 131] on input "0.00" at bounding box center [305, 136] width 81 height 19
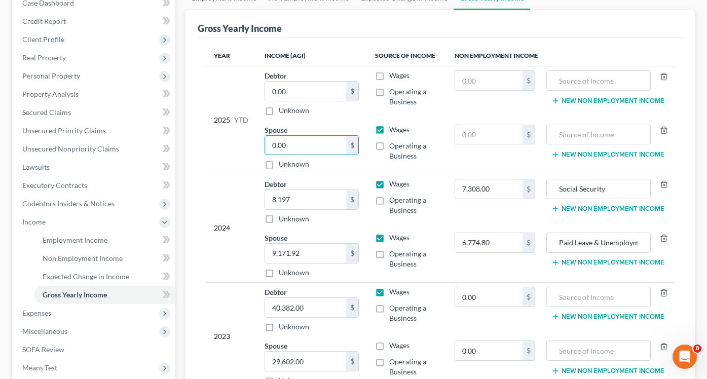
scroll to position [116, 0]
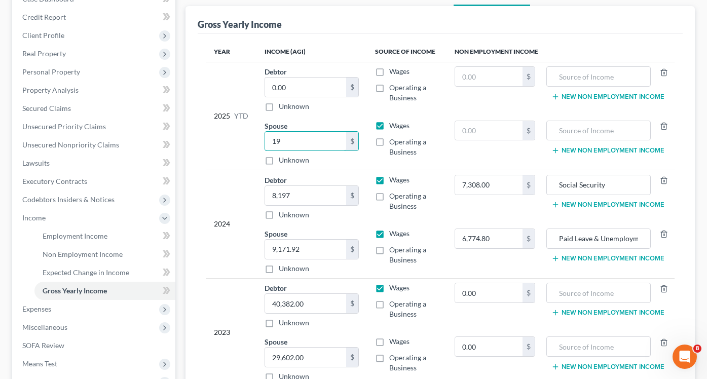
type input "1"
click at [279, 109] on label "Unknown" at bounding box center [294, 106] width 30 height 10
click at [283, 108] on input "Unknown" at bounding box center [286, 104] width 7 height 7
checkbox input "true"
click at [279, 156] on label "Unknown" at bounding box center [294, 160] width 30 height 10
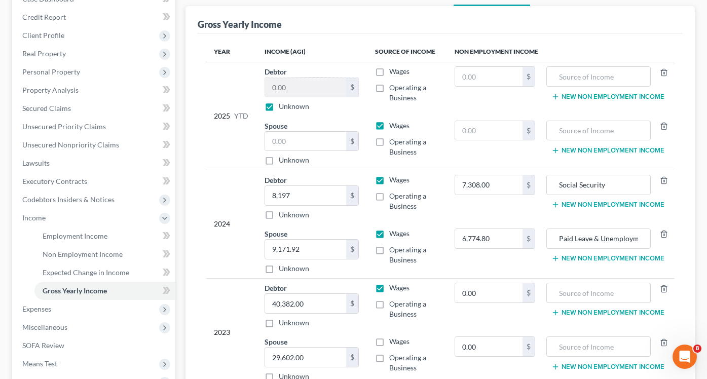
click at [283, 156] on input "Unknown" at bounding box center [286, 158] width 7 height 7
checkbox input "true"
type input "0.00"
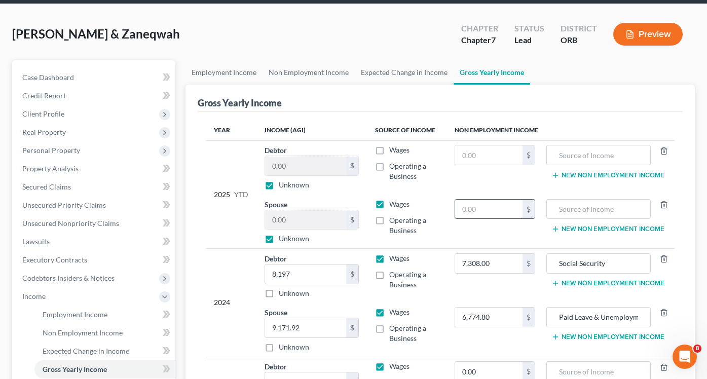
scroll to position [33, 0]
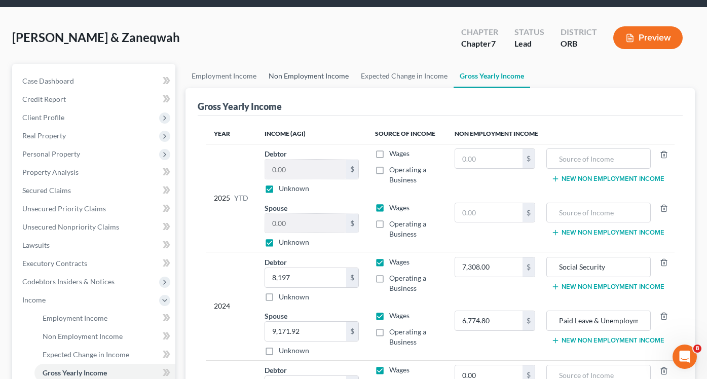
click at [311, 75] on link "Non Employment Income" at bounding box center [308, 76] width 92 height 24
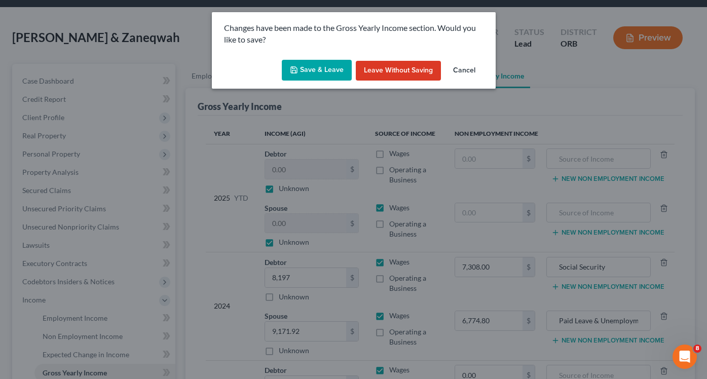
click at [333, 75] on button "Save & Leave" at bounding box center [317, 70] width 70 height 21
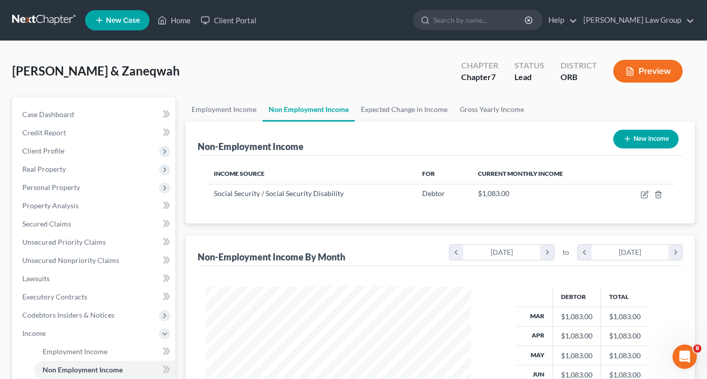
scroll to position [181, 285]
click at [500, 112] on link "Gross Yearly Income" at bounding box center [491, 109] width 77 height 24
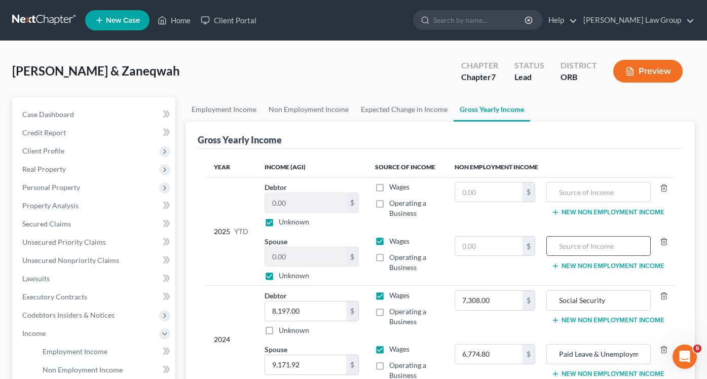
click at [561, 238] on input "text" at bounding box center [598, 246] width 93 height 19
click at [565, 194] on input "text" at bounding box center [598, 191] width 93 height 19
type input "Social Security"
click at [505, 195] on input "text" at bounding box center [488, 191] width 67 height 19
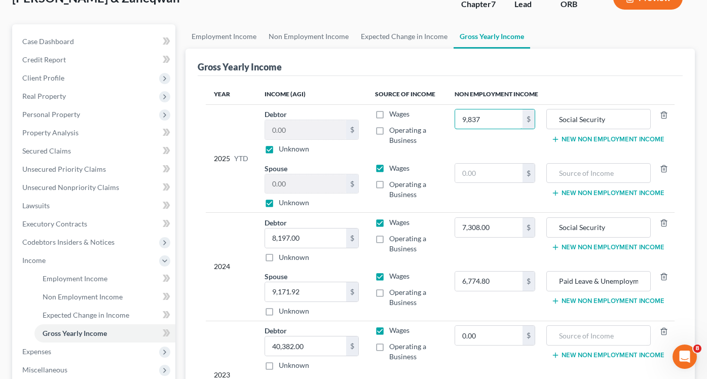
scroll to position [79, 0]
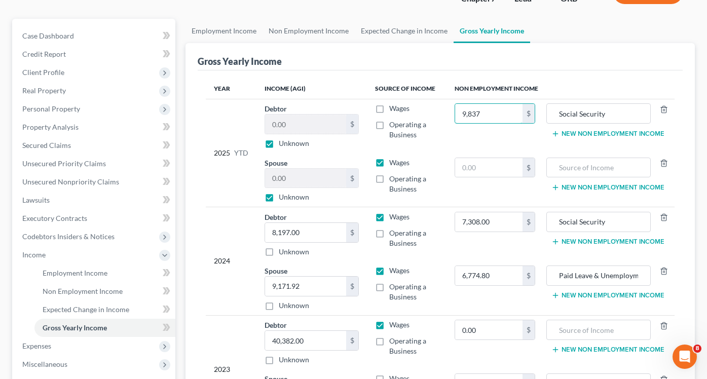
type input "9,837"
click at [492, 156] on td "$" at bounding box center [494, 180] width 97 height 54
click at [554, 163] on div at bounding box center [598, 168] width 104 height 20
click at [565, 168] on input "text" at bounding box center [598, 167] width 93 height 19
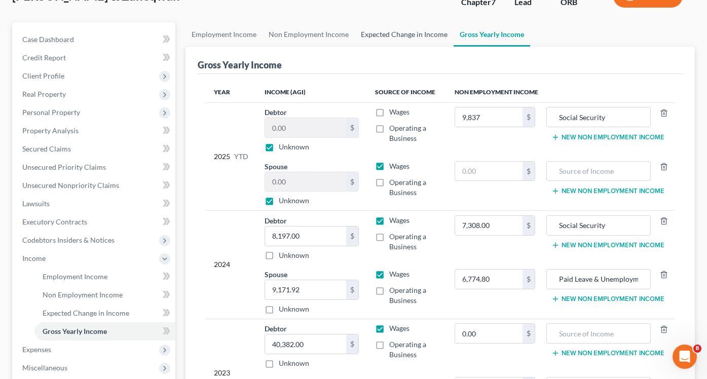
scroll to position [75, 0]
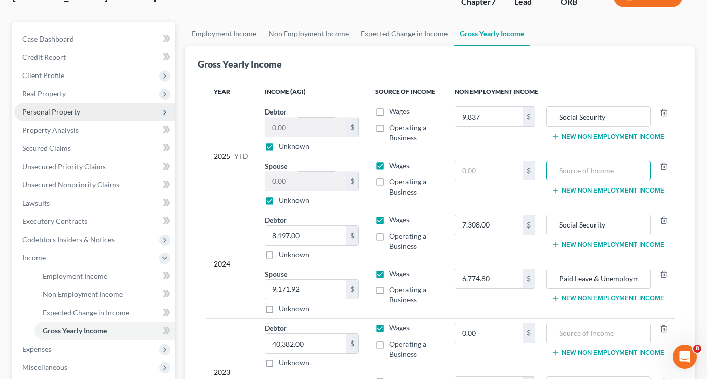
click at [49, 113] on span "Personal Property" at bounding box center [51, 111] width 58 height 9
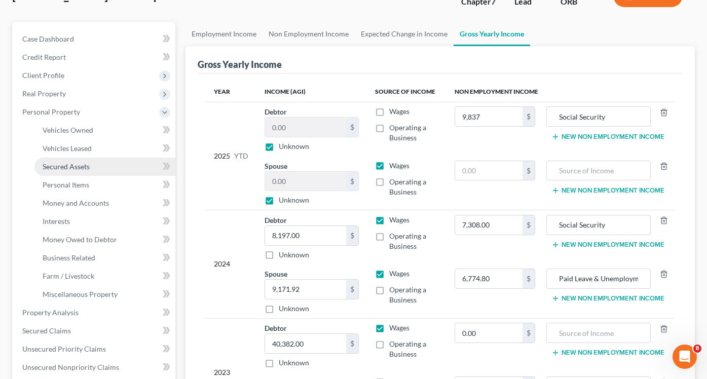
click at [72, 171] on link "Secured Assets" at bounding box center [104, 167] width 141 height 18
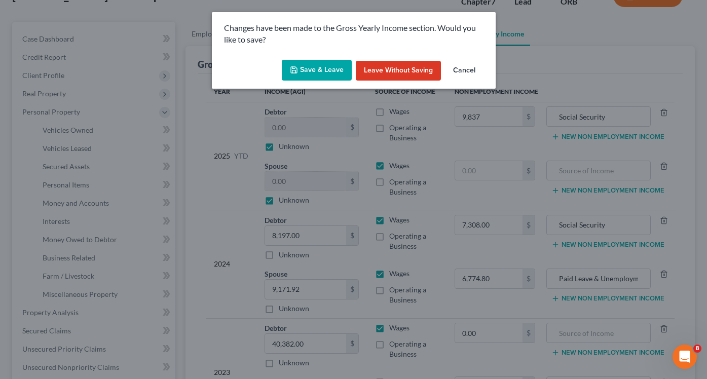
click at [302, 75] on button "Save & Leave" at bounding box center [317, 70] width 70 height 21
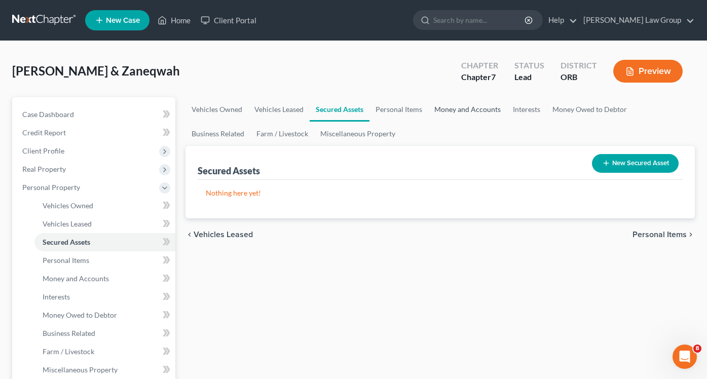
click at [465, 99] on link "Money and Accounts" at bounding box center [467, 109] width 79 height 24
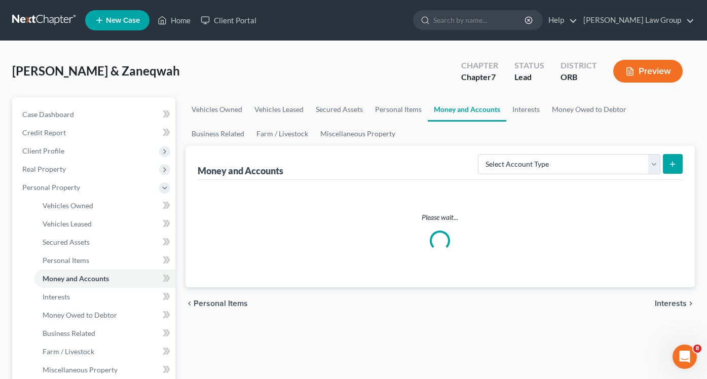
click at [465, 120] on link "Money and Accounts" at bounding box center [467, 109] width 79 height 24
click at [465, 112] on link "Money and Accounts" at bounding box center [467, 109] width 79 height 24
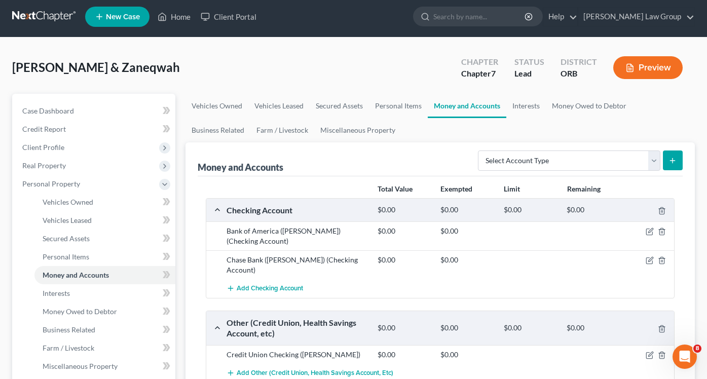
scroll to position [6, 0]
